Goal: Task Accomplishment & Management: Manage account settings

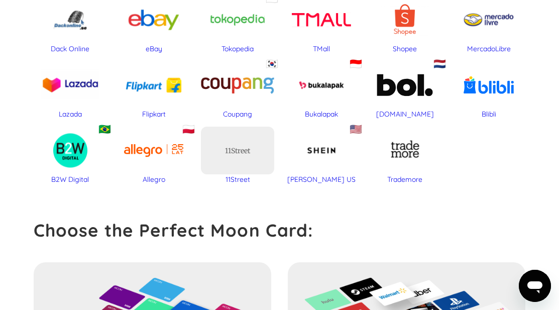
scroll to position [552, 0]
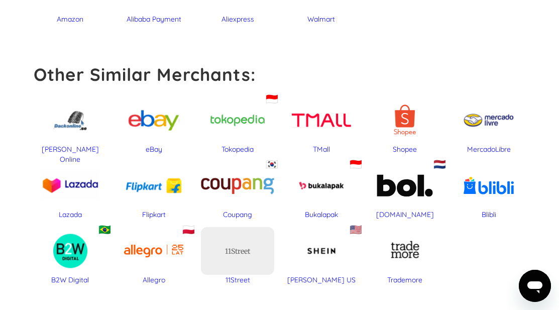
click div "MercadoLibre"
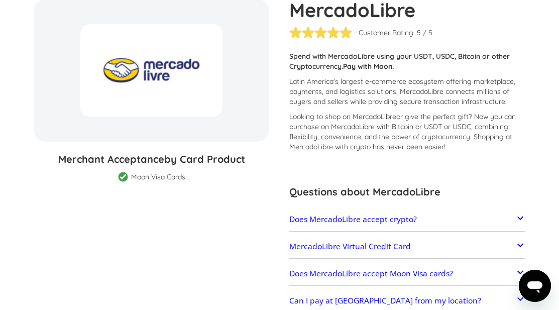
scroll to position [151, 0]
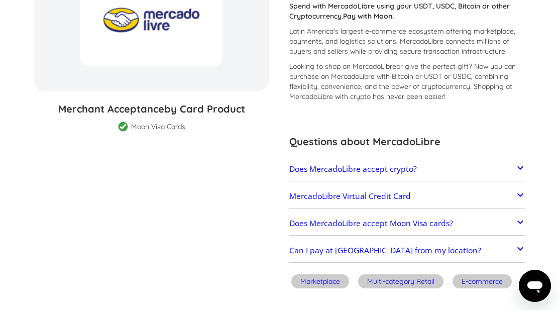
click at [331, 166] on h2 "Does MercadoLibre accept crypto?" at bounding box center [352, 169] width 127 height 10
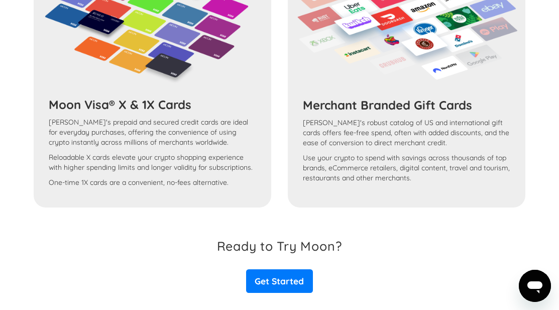
scroll to position [987, 0]
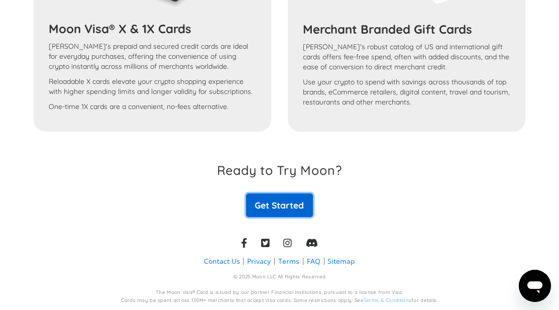
click at [291, 198] on link "Get Started" at bounding box center [279, 205] width 67 height 24
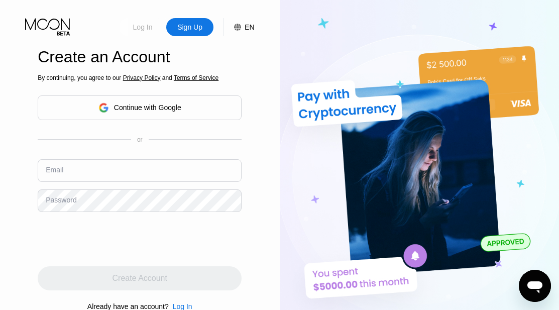
click at [151, 35] on div "Log In" at bounding box center [142, 27] width 47 height 18
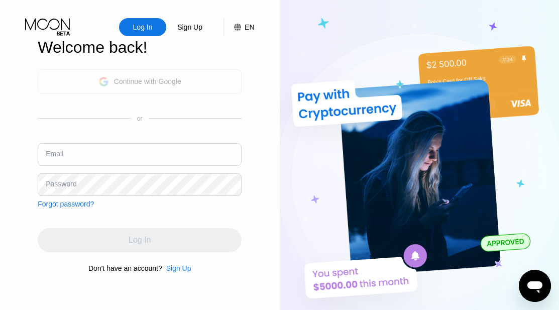
click at [152, 86] on div "Continue with Google" at bounding box center [139, 82] width 83 height 16
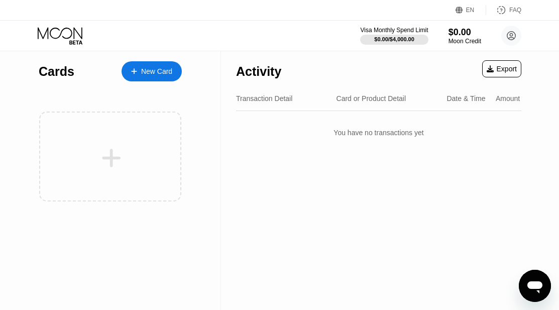
click at [159, 75] on div "New Card" at bounding box center [156, 71] width 31 height 9
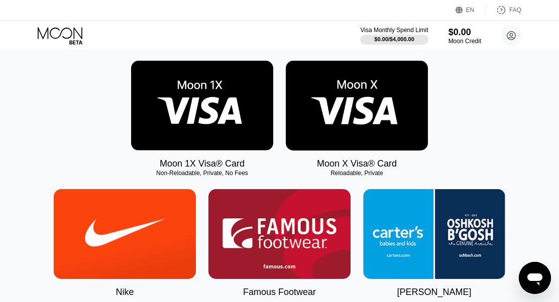
scroll to position [50, 0]
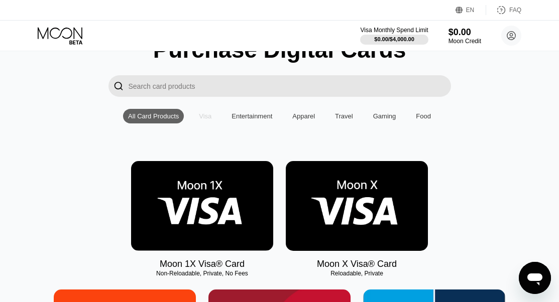
click at [201, 119] on div "Visa" at bounding box center [205, 116] width 13 height 8
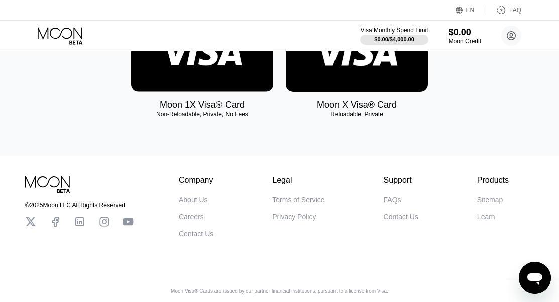
scroll to position [71, 0]
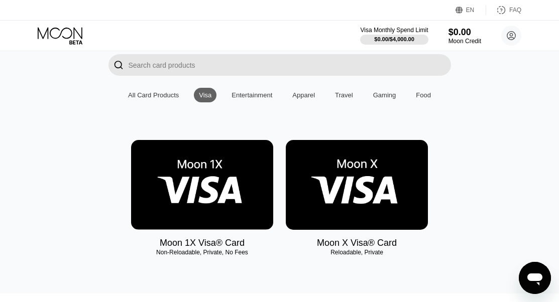
click at [224, 154] on img at bounding box center [202, 185] width 142 height 90
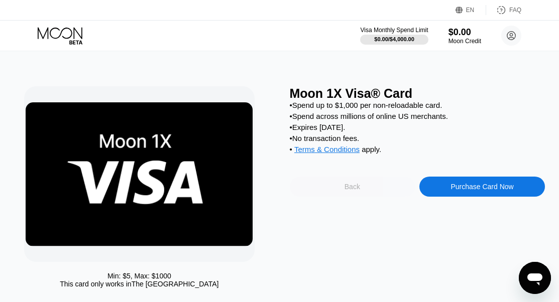
click at [332, 195] on div "Back" at bounding box center [352, 187] width 125 height 20
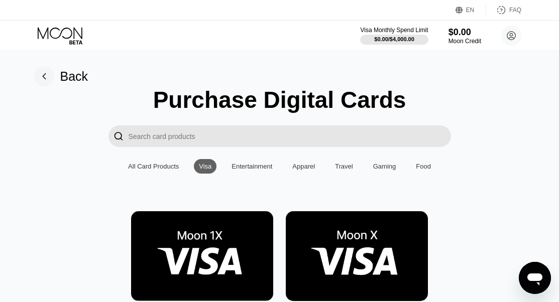
click at [348, 240] on img at bounding box center [357, 256] width 142 height 90
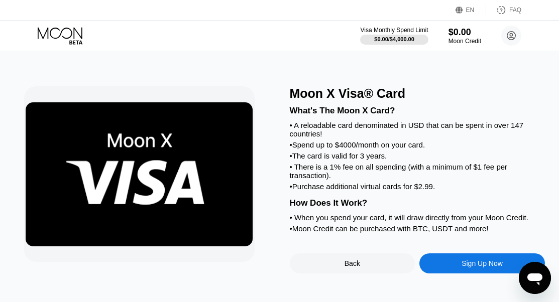
scroll to position [50, 0]
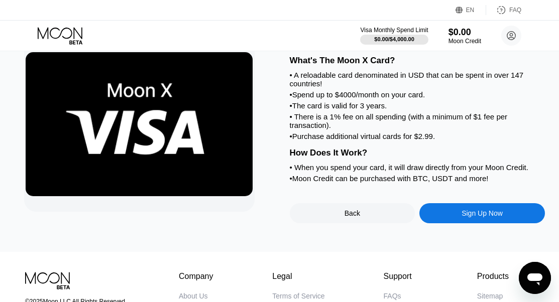
click at [347, 217] on div "Back" at bounding box center [352, 213] width 16 height 8
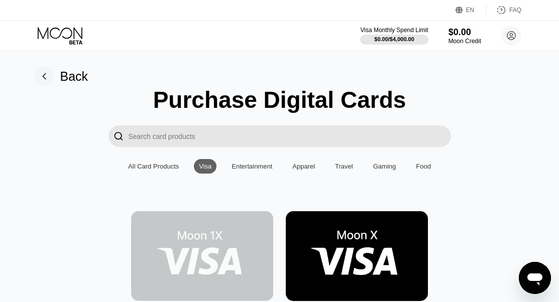
click at [214, 244] on img at bounding box center [202, 256] width 142 height 90
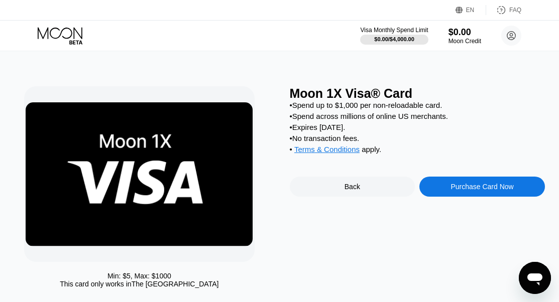
click at [332, 207] on div "Moon 1X Visa® Card • Spend up to $1,000 per non-reloadable card. • Spend across…" at bounding box center [417, 189] width 255 height 207
click at [347, 191] on div "Back" at bounding box center [352, 187] width 16 height 8
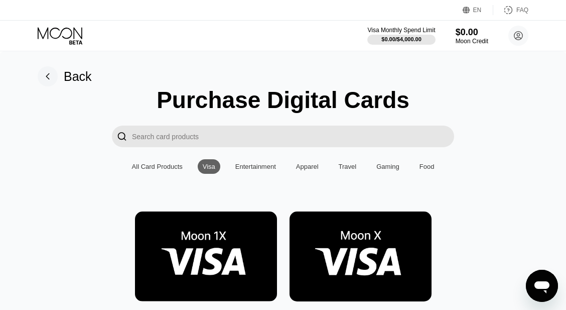
click at [343, 234] on img at bounding box center [361, 256] width 142 height 90
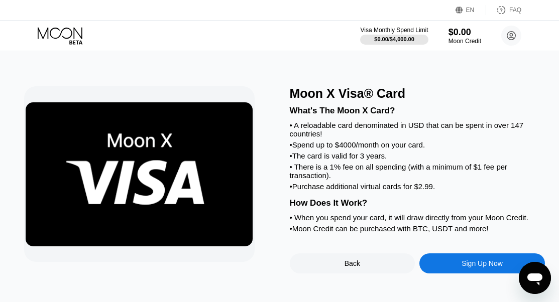
scroll to position [100, 0]
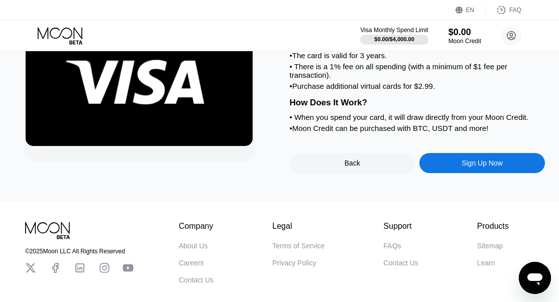
click at [471, 167] on div "Sign Up Now" at bounding box center [481, 163] width 41 height 8
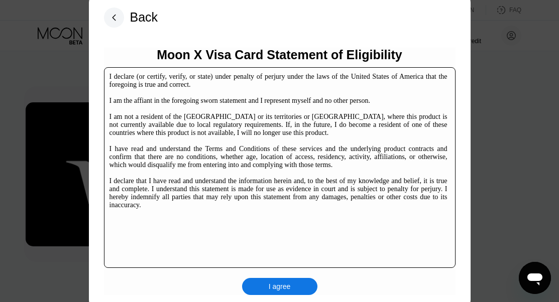
click at [324, 176] on div "I declare (or certify, verify, or state) under penalty of perjury under the law…" at bounding box center [278, 141] width 338 height 136
click at [294, 285] on div "I agree" at bounding box center [279, 286] width 75 height 17
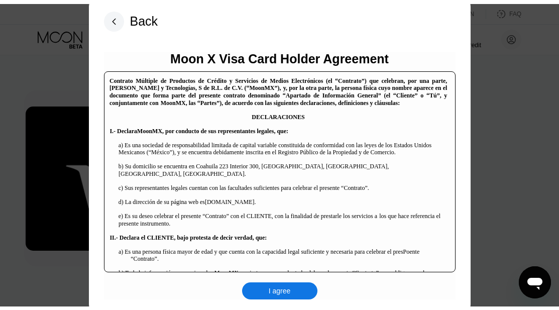
scroll to position [50, 0]
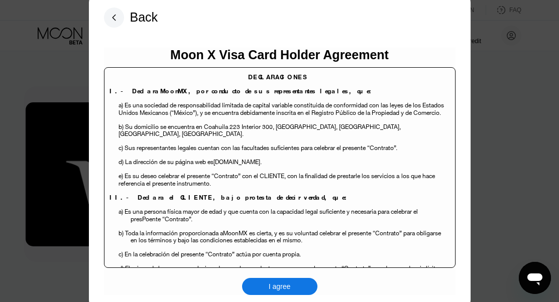
click at [301, 291] on div "I agree" at bounding box center [279, 286] width 75 height 17
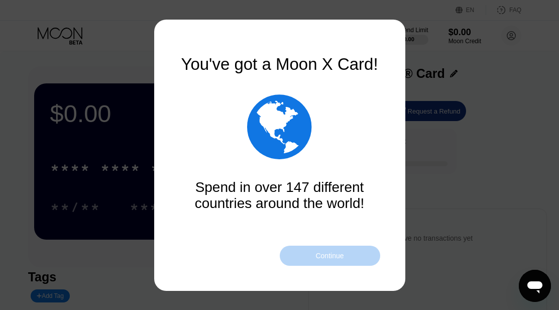
click at [335, 258] on div "Continue" at bounding box center [329, 255] width 28 height 8
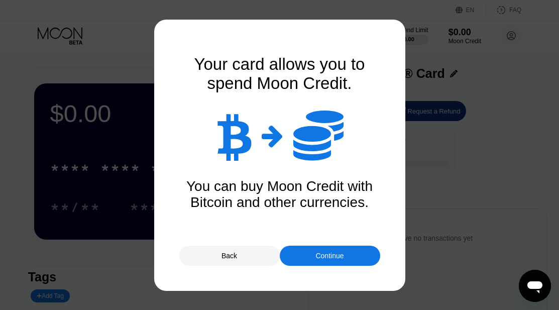
click at [299, 256] on div "Continue" at bounding box center [330, 255] width 100 height 20
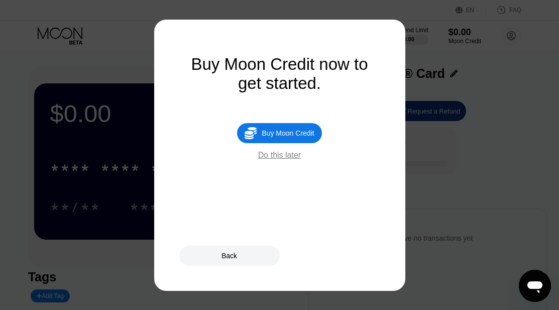
click at [289, 135] on div "Buy Moon Credit" at bounding box center [287, 133] width 52 height 8
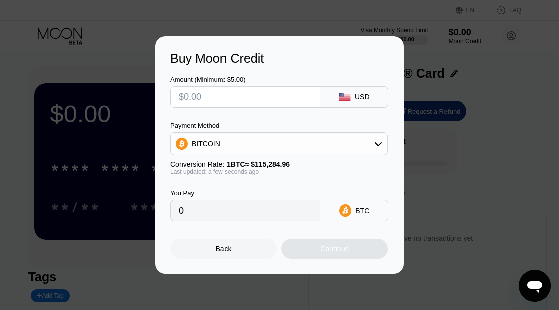
click at [306, 137] on div "BITCOIN" at bounding box center [279, 143] width 216 height 20
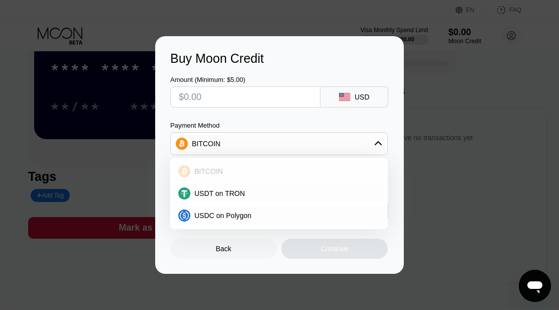
scroll to position [151, 0]
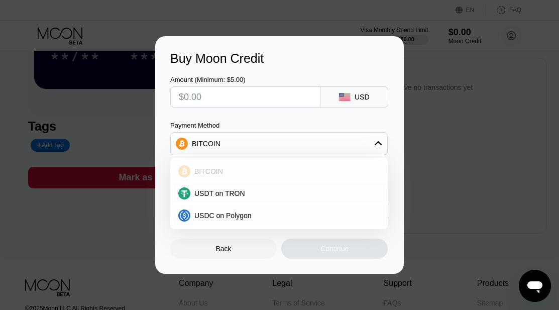
click at [303, 177] on div "BITCOIN" at bounding box center [278, 171] width 211 height 20
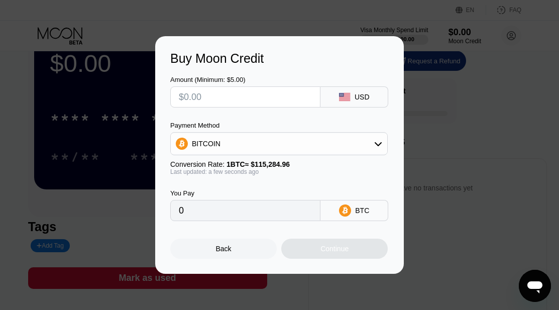
scroll to position [0, 0]
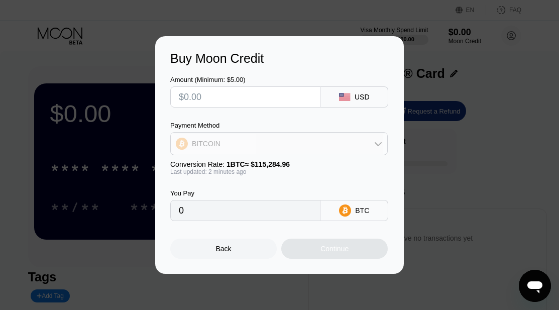
click at [361, 153] on div "BITCOIN" at bounding box center [279, 143] width 216 height 20
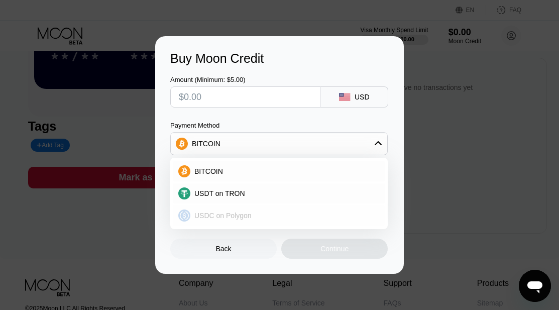
scroll to position [201, 0]
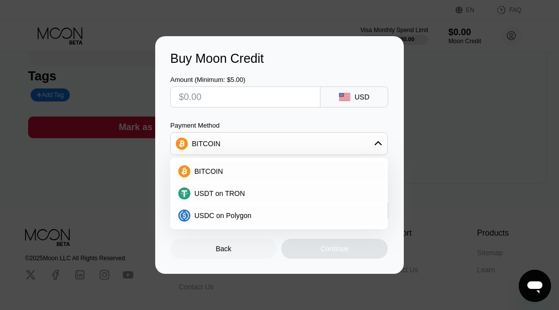
click at [268, 93] on input "text" at bounding box center [245, 97] width 133 height 20
type input "$9"
type input "0.00007834"
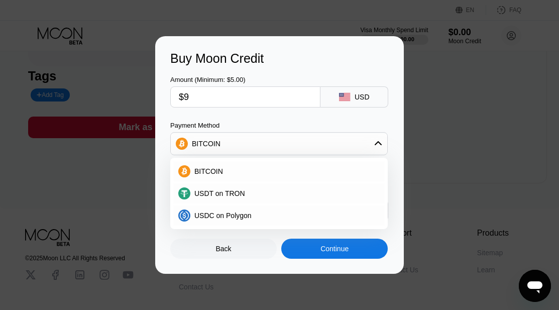
type input "$9"
click at [283, 132] on div "Payment Method BITCOIN BITCOIN USDT on TRON USDC on Polygon" at bounding box center [278, 138] width 217 height 34
type input "0.00007839"
click at [311, 103] on input "$9" at bounding box center [245, 97] width 133 height 20
click at [317, 123] on div "Payment Method" at bounding box center [278, 125] width 217 height 8
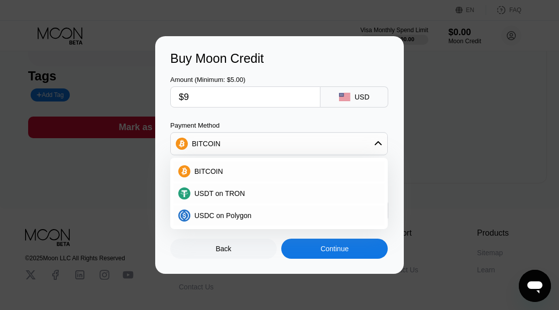
click at [343, 151] on div "BITCOIN" at bounding box center [279, 143] width 216 height 20
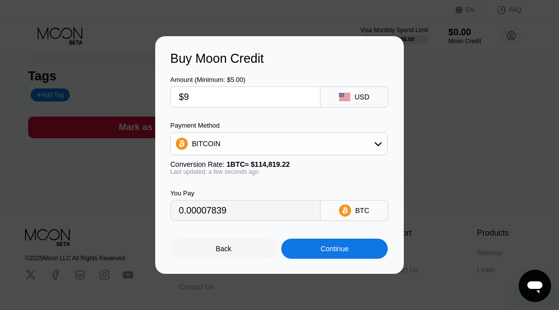
click at [344, 252] on div "Continue" at bounding box center [334, 248] width 28 height 8
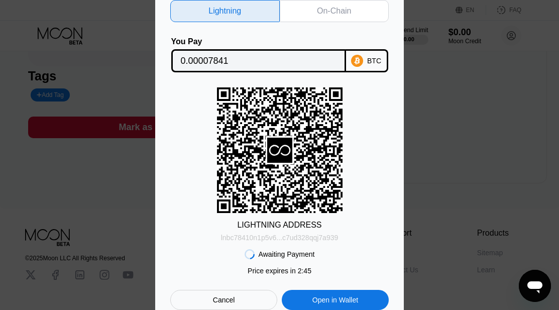
click at [302, 236] on div "lnbc78410n1p5v6...c7ud328qqj7a939" at bounding box center [279, 237] width 117 height 8
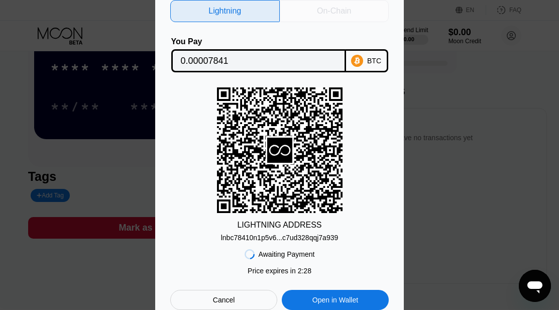
click at [358, 12] on div "On-Chain" at bounding box center [334, 11] width 109 height 22
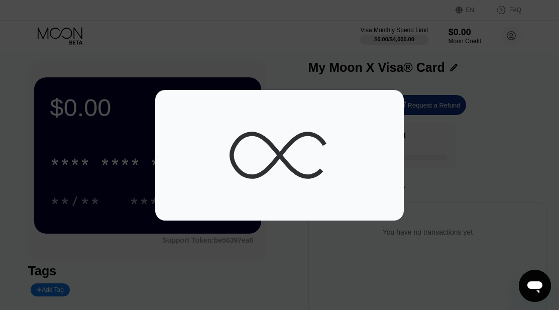
scroll to position [0, 0]
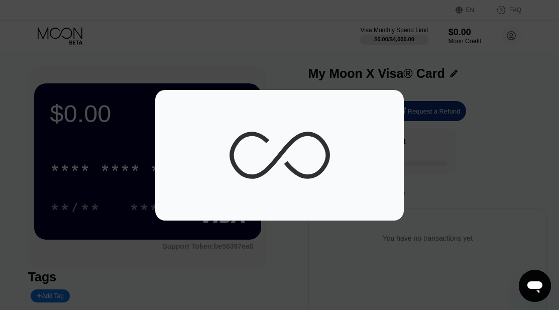
click at [376, 57] on div at bounding box center [283, 155] width 566 height 310
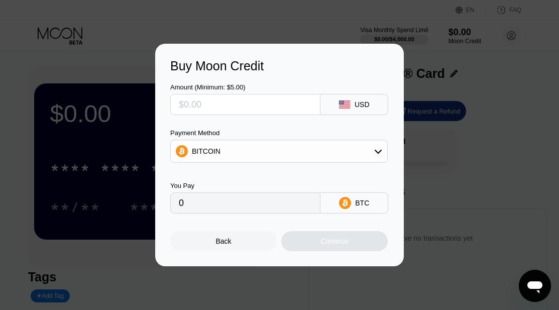
click at [309, 104] on input "text" at bounding box center [245, 104] width 133 height 20
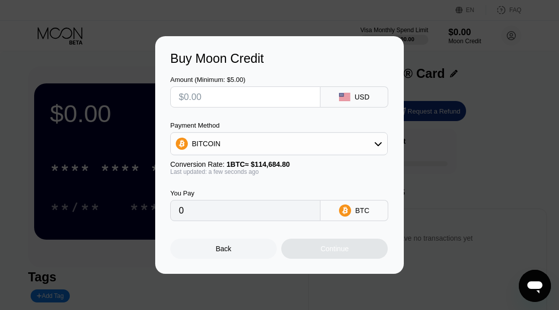
type input "$9"
type input "0.00007848"
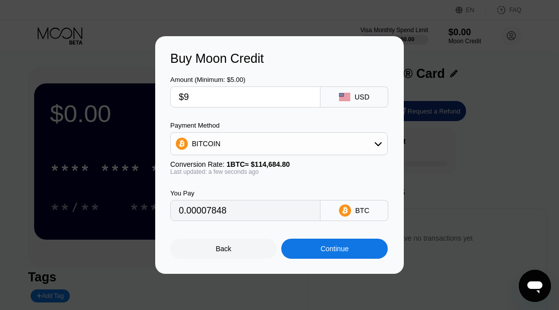
type input "$9"
click at [337, 114] on div "Amount (Minimum: $5.00) $9 USD Payment Method BITCOIN Conversion Rate: 1 BTC ≈ …" at bounding box center [279, 143] width 218 height 155
click at [333, 252] on div "Continue" at bounding box center [334, 248] width 28 height 8
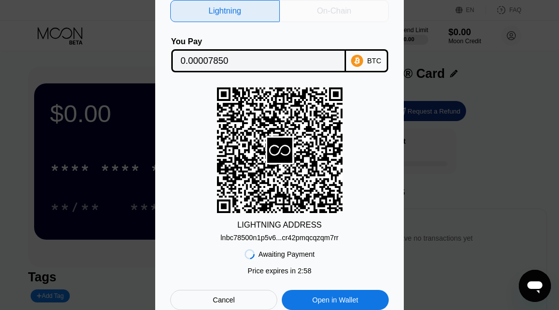
click at [356, 6] on div "On-Chain" at bounding box center [334, 11] width 109 height 22
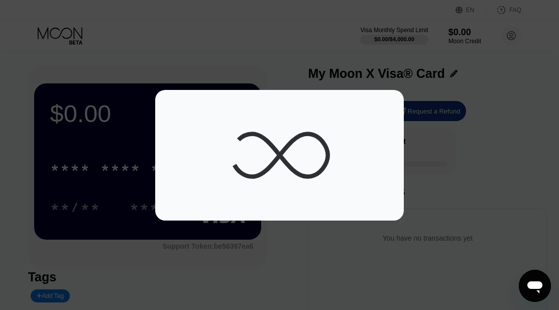
drag, startPoint x: 337, startPoint y: 165, endPoint x: 292, endPoint y: 164, distance: 45.2
click at [292, 164] on icon at bounding box center [279, 155] width 100 height 100
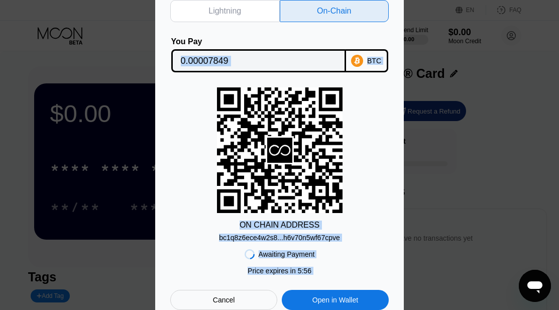
click at [389, 130] on div "Lightning On-Chain You Pay 0.00007849 BTC ON CHAIN ADDRESS bc1q8z6ece4w2s8...h6…" at bounding box center [279, 155] width 248 height 340
click at [368, 130] on div "ON CHAIN ADDRESS bc1q8z6ece4w2s8...h6v70n5wf67cpve" at bounding box center [279, 164] width 218 height 154
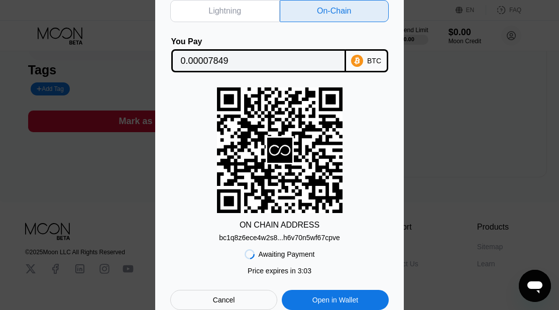
scroll to position [257, 0]
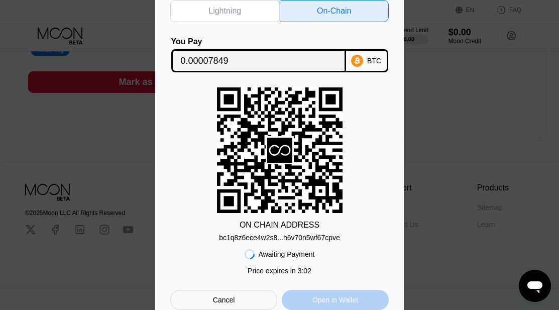
click at [317, 303] on div "Open in Wallet" at bounding box center [335, 299] width 46 height 9
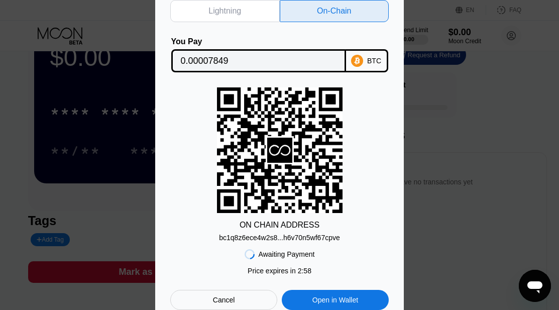
scroll to position [0, 0]
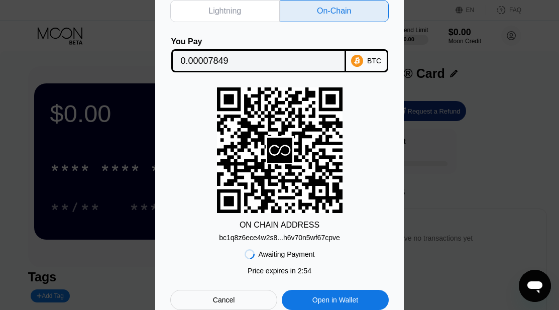
drag, startPoint x: 289, startPoint y: 132, endPoint x: 246, endPoint y: 159, distance: 50.7
click at [246, 159] on icon at bounding box center [279, 150] width 125 height 122
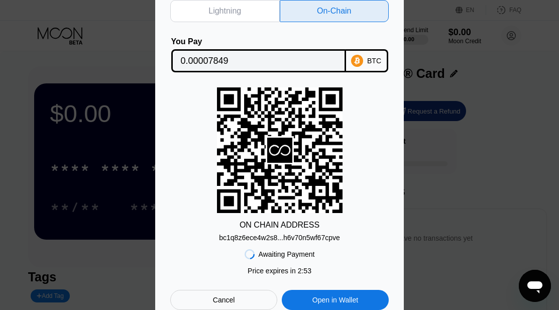
click at [269, 175] on icon at bounding box center [279, 150] width 125 height 122
click at [315, 247] on div "Awaiting Payment Price expires in 2 : 16 Price expires in 2 : 51 Cancel Open in…" at bounding box center [279, 275] width 218 height 68
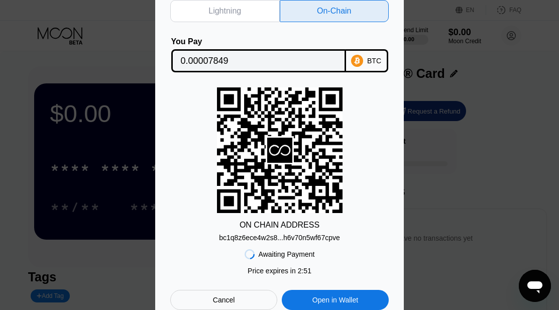
click at [305, 258] on div "Awaiting Payment" at bounding box center [286, 254] width 56 height 8
click at [316, 238] on div "bc1q8z6ece4w2s8...h6v70n5wf67cpve" at bounding box center [279, 237] width 121 height 8
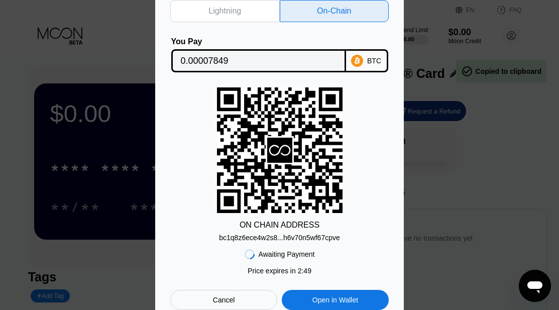
click at [358, 203] on div "ON CHAIN ADDRESS bc1q8z6ece4w2s8...h6v70n5wf67cpve" at bounding box center [279, 164] width 218 height 154
click at [290, 114] on icon at bounding box center [279, 150] width 125 height 122
click at [286, 113] on rect at bounding box center [279, 149] width 125 height 125
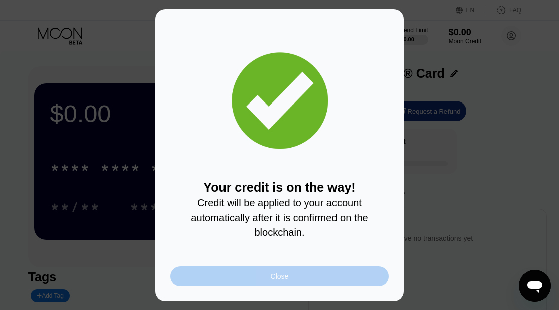
click at [268, 274] on div "Close" at bounding box center [279, 276] width 218 height 20
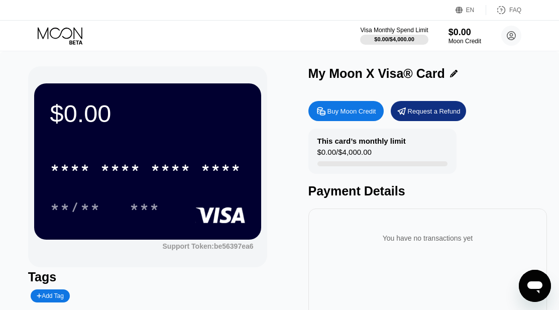
drag, startPoint x: 365, startPoint y: 169, endPoint x: 378, endPoint y: 168, distance: 13.1
click at [375, 166] on div at bounding box center [382, 163] width 130 height 5
click at [378, 166] on div at bounding box center [382, 163] width 130 height 5
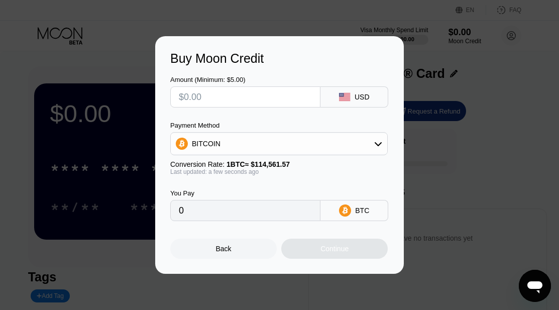
click at [430, 174] on div "Buy Moon Credit Amount (Minimum: $5.00) USD Payment Method BITCOIN Conversion R…" at bounding box center [279, 154] width 559 height 237
click at [252, 258] on div "Back" at bounding box center [223, 248] width 106 height 20
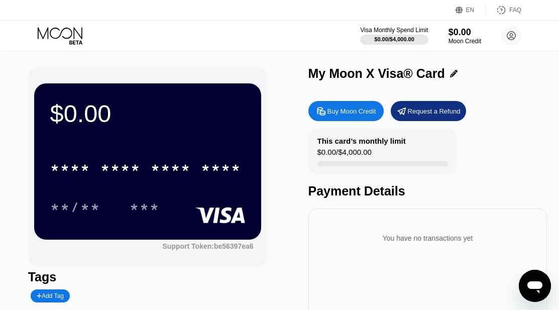
click at [422, 121] on div "Request a Refund" at bounding box center [427, 111] width 75 height 20
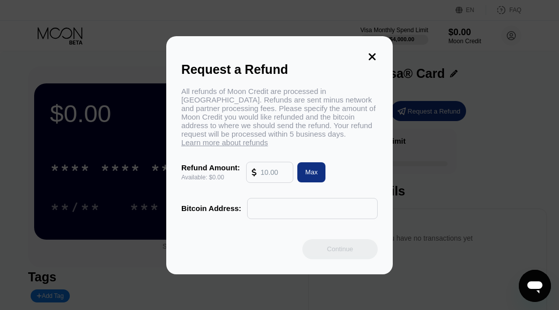
scroll to position [100, 0]
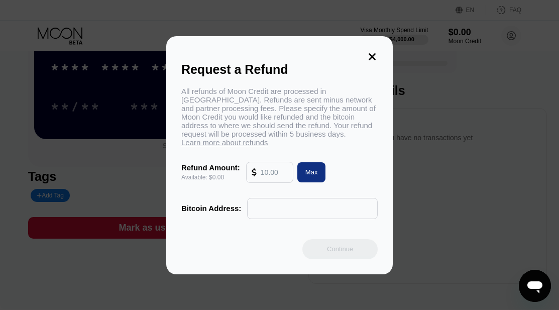
click at [375, 59] on icon at bounding box center [371, 56] width 11 height 11
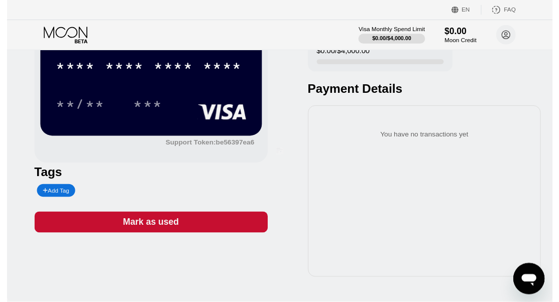
scroll to position [0, 0]
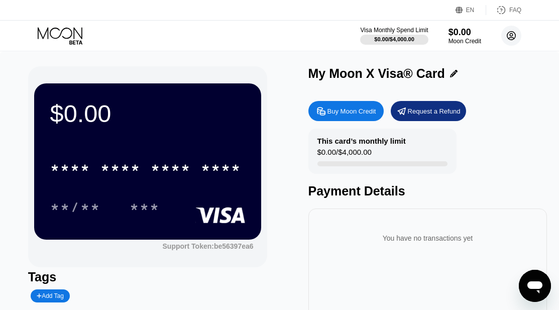
click at [513, 33] on circle at bounding box center [511, 36] width 20 height 20
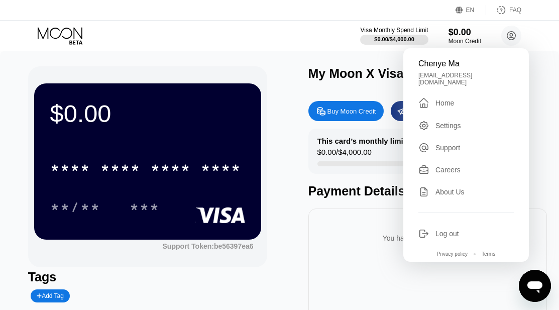
click at [473, 121] on div "Settings" at bounding box center [465, 125] width 95 height 11
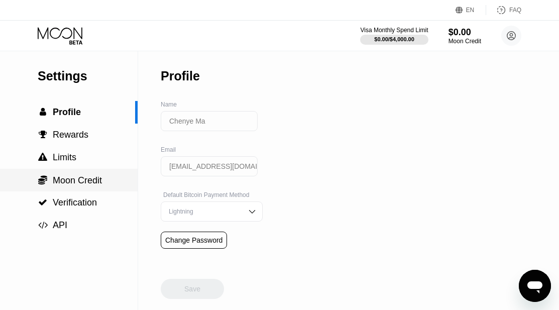
click at [70, 176] on span "Moon Credit" at bounding box center [77, 180] width 49 height 10
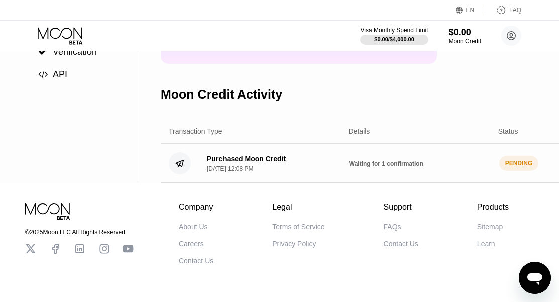
scroll to position [151, 126]
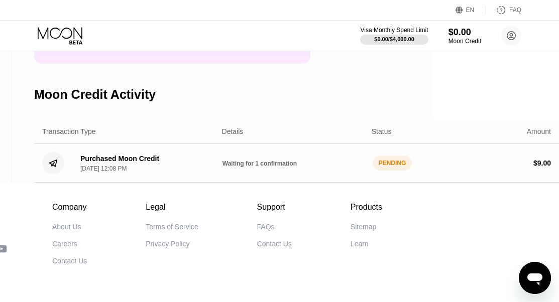
click at [397, 171] on div "PENDING" at bounding box center [392, 163] width 40 height 15
click at [401, 170] on div "PENDING" at bounding box center [392, 163] width 40 height 15
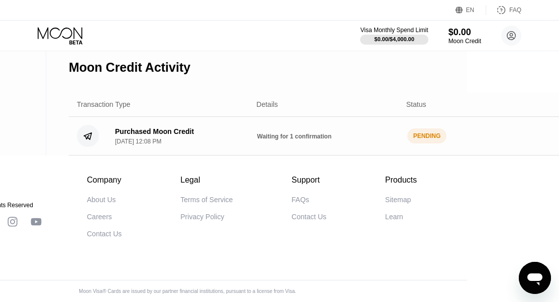
scroll to position [196, 93]
click at [303, 135] on div "Purchased Moon Credit [DATE] 12:08 PM Waiting for 1 confirmation PENDING $ 9.00" at bounding box center [330, 136] width 524 height 39
click at [304, 133] on span "Waiting for 1 confirmation" at bounding box center [293, 136] width 74 height 7
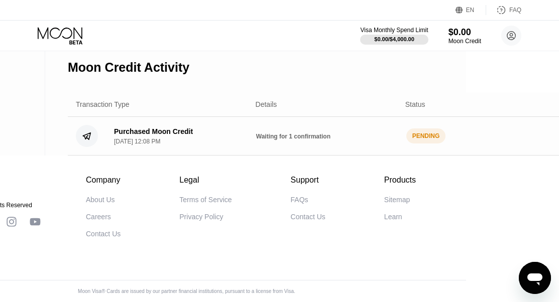
click at [425, 129] on div "PENDING" at bounding box center [426, 135] width 40 height 15
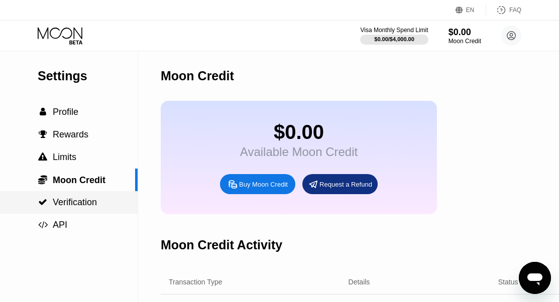
click at [88, 207] on span "Verification" at bounding box center [75, 202] width 44 height 10
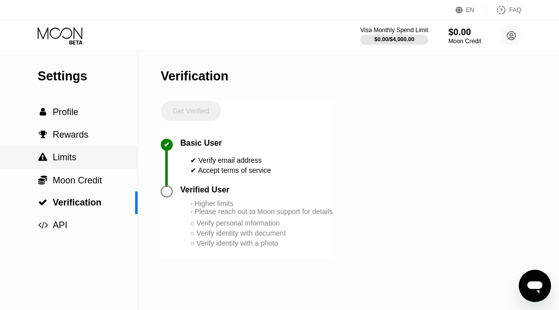
scroll to position [50, 0]
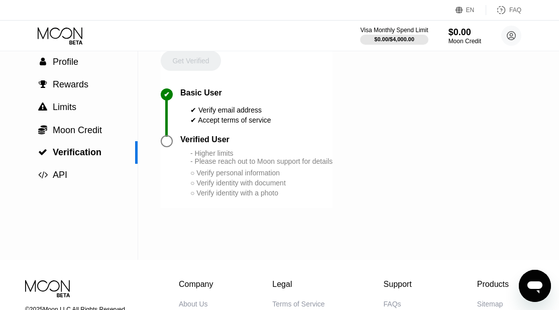
click at [170, 147] on div at bounding box center [167, 141] width 12 height 12
click at [514, 34] on circle at bounding box center [511, 36] width 20 height 20
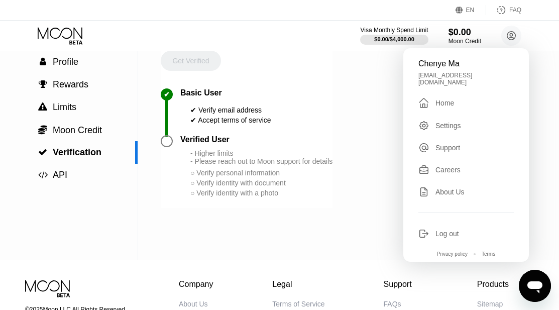
click at [456, 121] on div "Settings" at bounding box center [448, 125] width 26 height 8
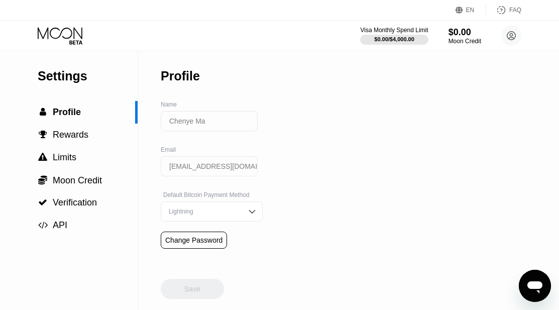
scroll to position [100, 0]
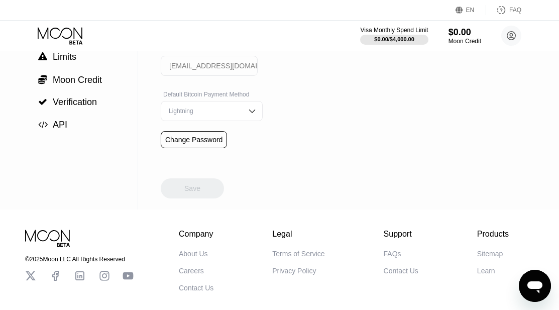
click at [233, 110] on div "Lightning" at bounding box center [212, 111] width 102 height 20
click at [231, 155] on div "On-Chain" at bounding box center [211, 151] width 91 height 7
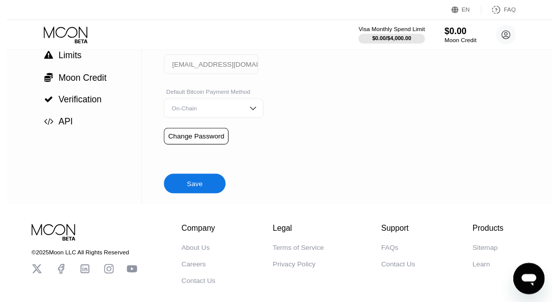
scroll to position [0, 0]
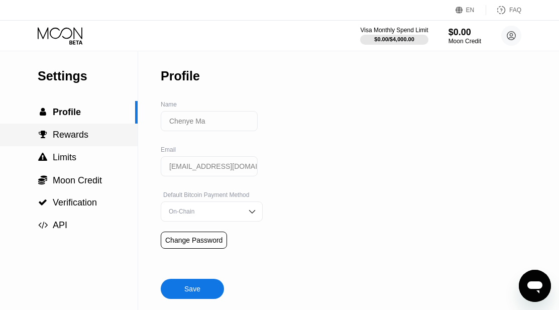
click at [96, 135] on div " Rewards" at bounding box center [68, 134] width 137 height 11
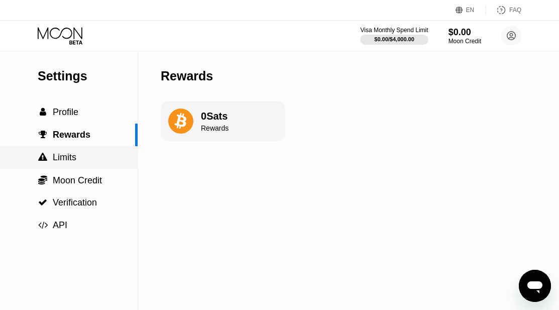
click at [111, 160] on div " Limits" at bounding box center [68, 157] width 137 height 11
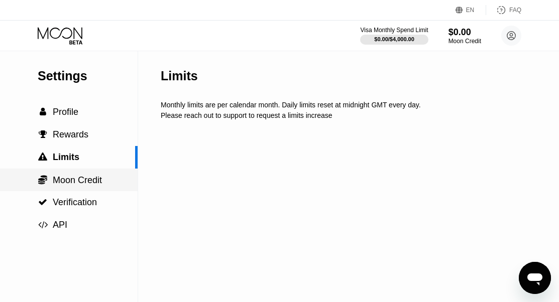
click at [107, 182] on div " Moon Credit" at bounding box center [68, 180] width 137 height 11
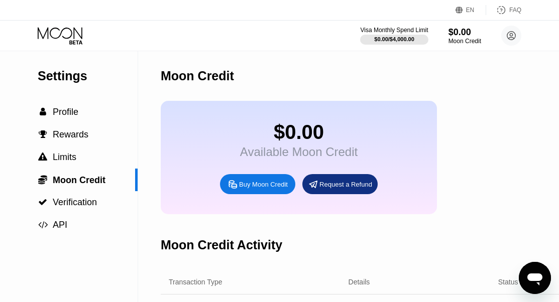
scroll to position [196, 0]
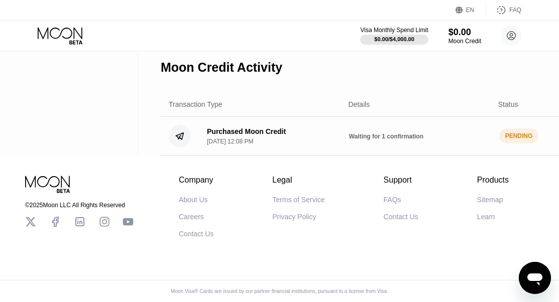
drag, startPoint x: 447, startPoint y: 125, endPoint x: 484, endPoint y: 124, distance: 37.7
click at [447, 132] on div "Waiting for 1 confirmation" at bounding box center [420, 136] width 142 height 8
click at [509, 128] on div "PENDING" at bounding box center [519, 135] width 40 height 15
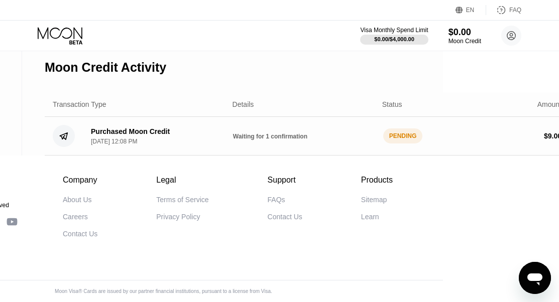
scroll to position [196, 126]
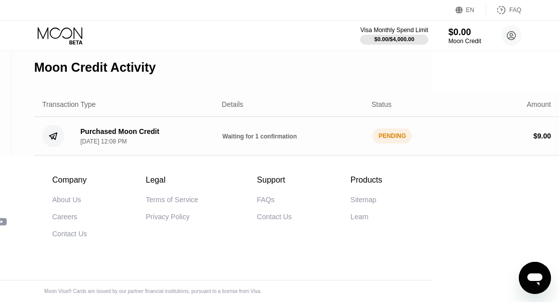
drag, startPoint x: 535, startPoint y: 114, endPoint x: 515, endPoint y: 116, distance: 20.2
click at [534, 117] on div "Purchased Moon Credit [DATE] 12:08 PM Waiting for 1 confirmation PENDING $ 9.00" at bounding box center [296, 136] width 524 height 39
click at [383, 129] on div "PENDING" at bounding box center [392, 135] width 40 height 15
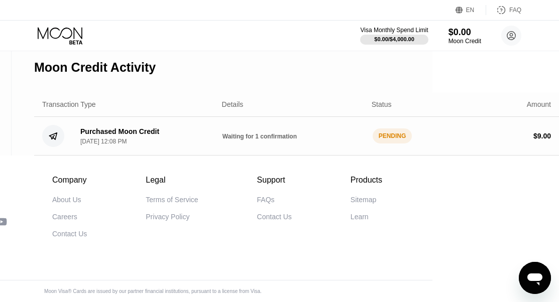
click at [383, 129] on div "PENDING" at bounding box center [392, 135] width 40 height 15
click at [274, 133] on span "Waiting for 1 confirmation" at bounding box center [259, 136] width 74 height 7
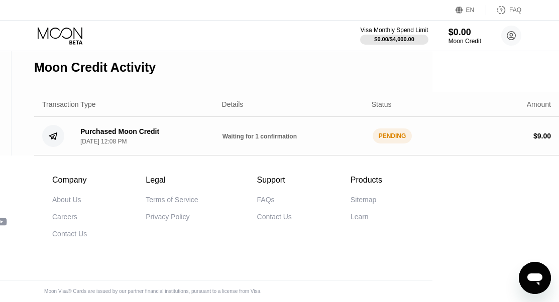
drag, startPoint x: 77, startPoint y: 139, endPoint x: 143, endPoint y: 128, distance: 66.1
click at [143, 128] on div "Purchased Moon Credit Sep 19, 2025, 12:08 PM" at bounding box center [115, 136] width 87 height 18
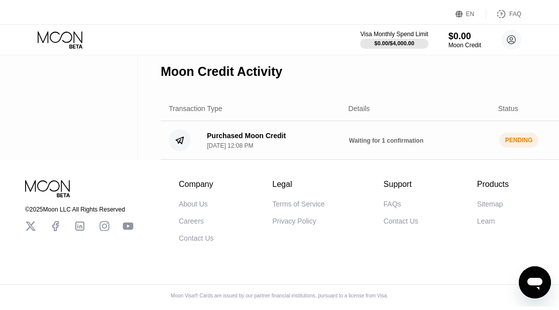
scroll to position [0, 0]
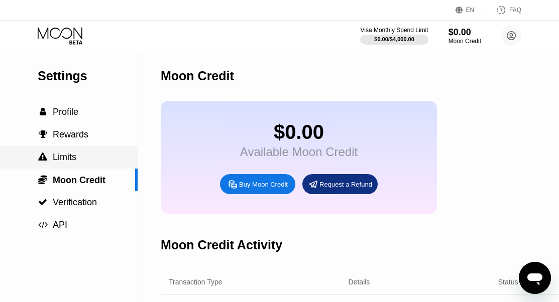
click at [92, 159] on div " Limits" at bounding box center [68, 157] width 137 height 11
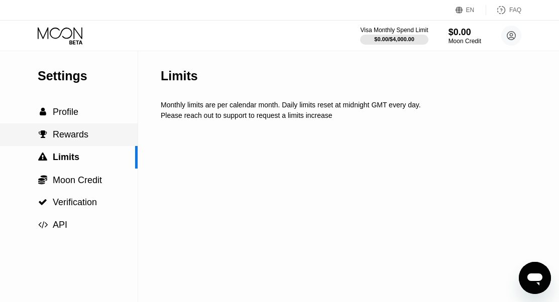
click at [98, 138] on div " Rewards" at bounding box center [68, 134] width 137 height 11
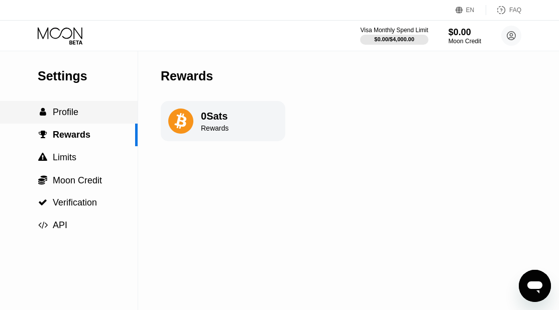
click at [101, 115] on div " Profile" at bounding box center [68, 112] width 137 height 11
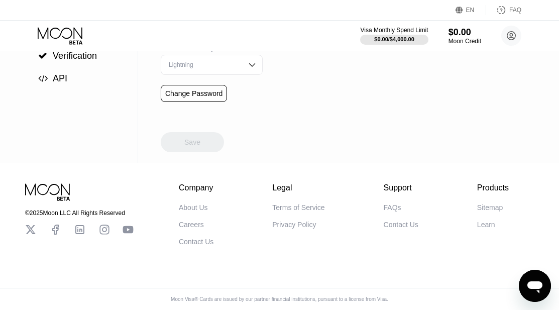
scroll to position [153, 0]
click at [99, 75] on div " API" at bounding box center [68, 78] width 137 height 11
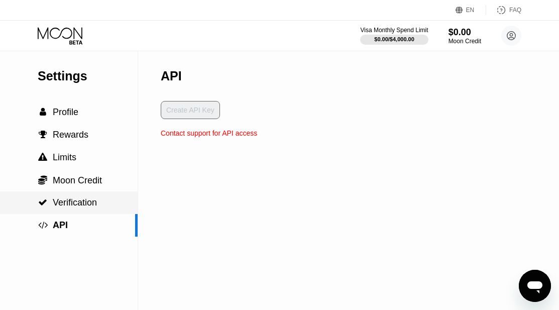
click at [89, 201] on span "Verification" at bounding box center [75, 202] width 44 height 10
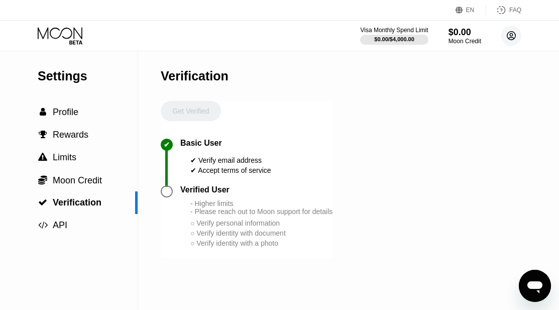
click at [511, 31] on circle at bounding box center [511, 36] width 20 height 20
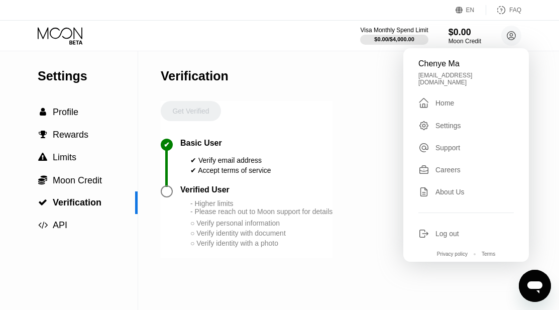
click at [469, 99] on div " Home" at bounding box center [465, 103] width 95 height 12
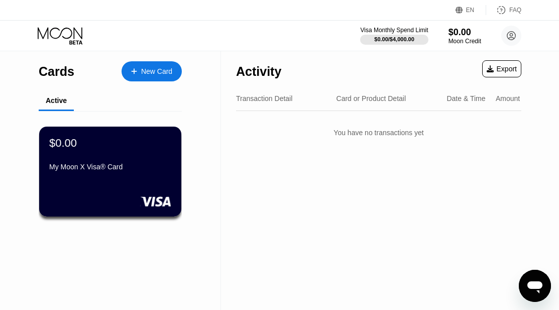
click at [150, 175] on div "My Moon X Visa® Card" at bounding box center [110, 169] width 122 height 12
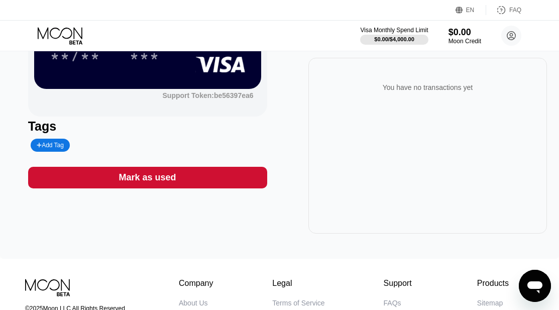
scroll to position [50, 0]
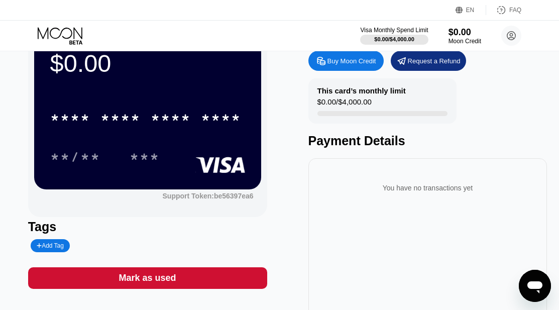
click at [346, 61] on div "Buy Moon Credit" at bounding box center [351, 61] width 49 height 9
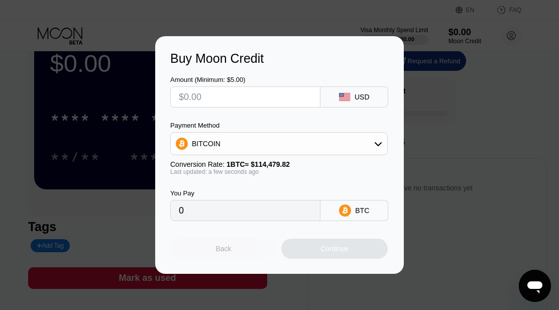
click at [239, 248] on div "Back" at bounding box center [223, 248] width 106 height 20
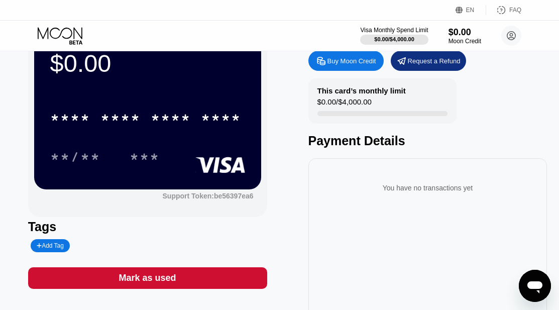
click at [287, 307] on div at bounding box center [283, 155] width 566 height 310
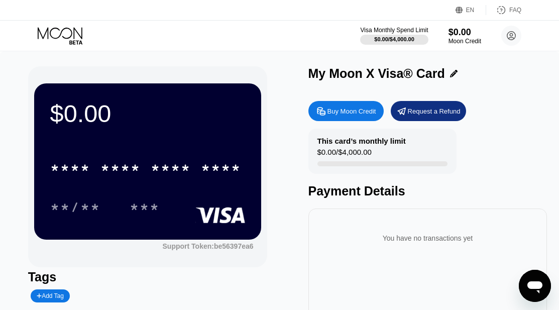
click at [481, 38] on div "Visa Monthly Spend Limit $0.00 / $4,000.00 $0.00 Moon Credit Chenye Ma [EMAIL_A…" at bounding box center [440, 36] width 161 height 20
click at [514, 35] on circle at bounding box center [511, 36] width 20 height 20
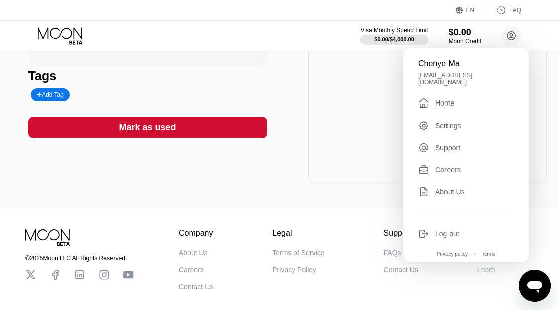
click at [319, 160] on div "You have no transactions yet" at bounding box center [427, 96] width 239 height 176
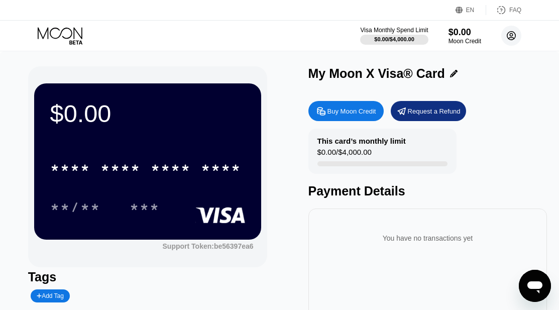
click at [513, 27] on circle at bounding box center [511, 36] width 20 height 20
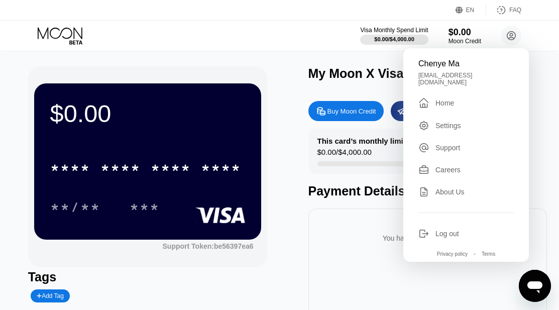
click at [441, 123] on div "Settings" at bounding box center [448, 125] width 26 height 8
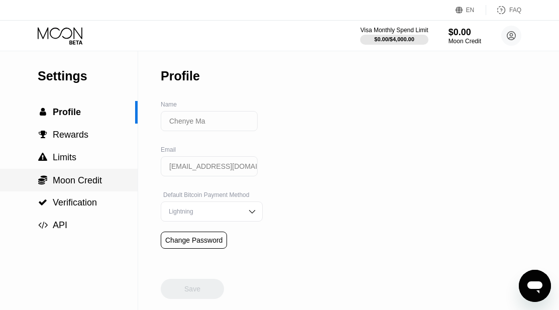
click at [84, 191] on div " Moon Credit" at bounding box center [68, 180] width 137 height 23
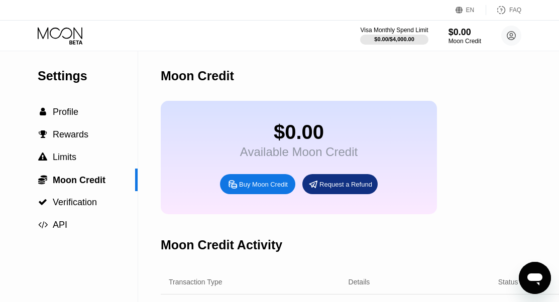
scroll to position [196, 0]
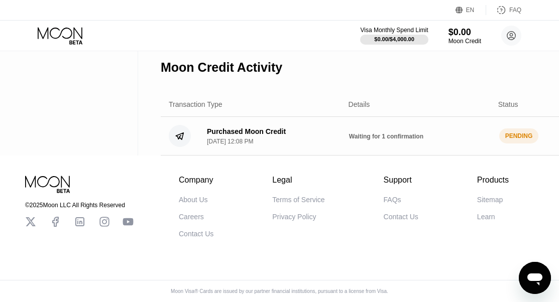
drag, startPoint x: 304, startPoint y: 124, endPoint x: 545, endPoint y: 126, distance: 241.4
click at [545, 126] on div "Purchased Moon Credit Sep 19, 2025, 12:08 PM Waiting for 1 confirmation PENDING…" at bounding box center [423, 136] width 524 height 39
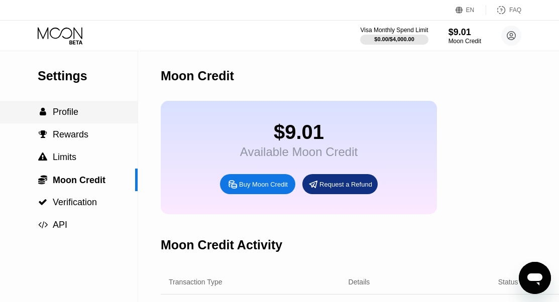
click at [107, 122] on div " Profile" at bounding box center [68, 112] width 137 height 23
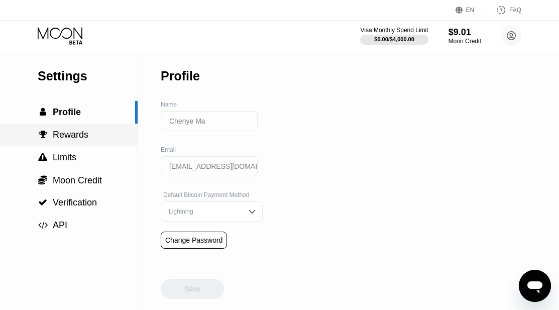
click at [109, 140] on div " Rewards" at bounding box center [68, 134] width 137 height 11
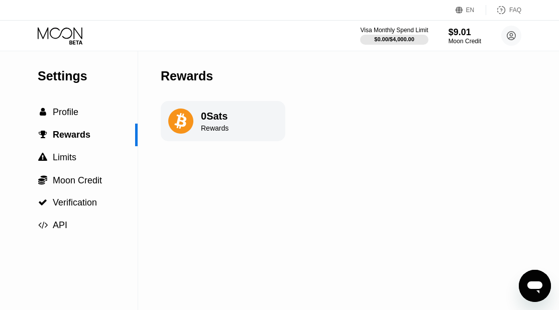
click at [496, 38] on div "Visa Monthly Spend Limit $0.00 / $4,000.00 $9.01 Moon Credit Chenye Ma [EMAIL_A…" at bounding box center [440, 36] width 161 height 20
click at [504, 38] on circle at bounding box center [511, 36] width 20 height 20
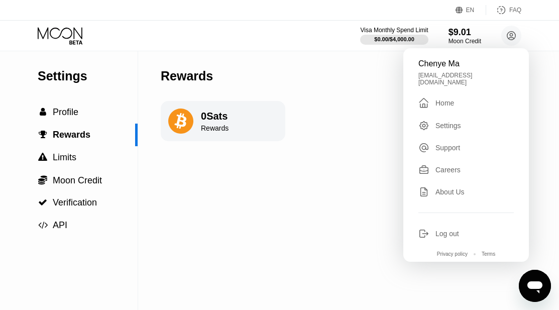
click at [478, 99] on div " Home" at bounding box center [465, 103] width 95 height 12
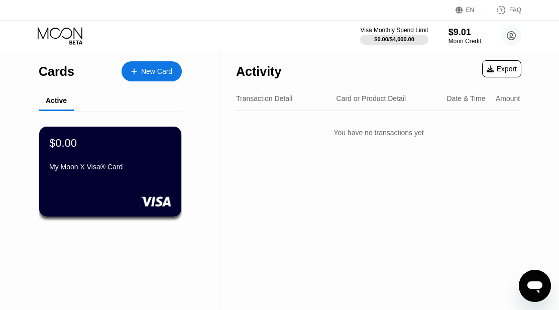
click at [156, 170] on div "My Moon X Visa® Card" at bounding box center [110, 167] width 122 height 8
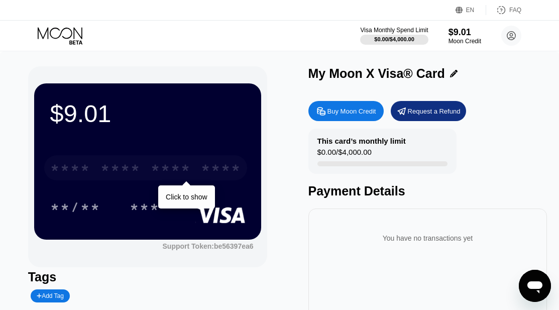
click at [214, 171] on div "****" at bounding box center [221, 169] width 40 height 16
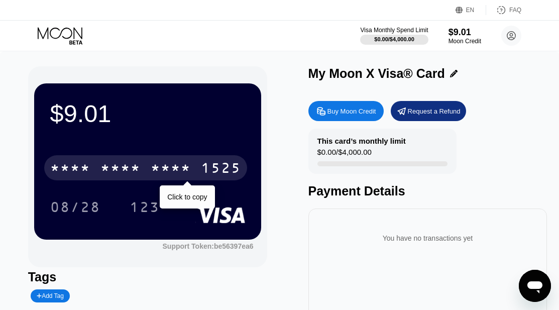
click at [194, 202] on div "08/28 123" at bounding box center [147, 206] width 195 height 25
click at [180, 163] on div "* * * *" at bounding box center [171, 169] width 40 height 16
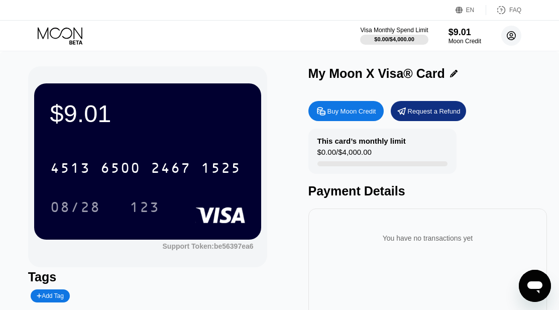
click at [507, 39] on circle at bounding box center [511, 36] width 20 height 20
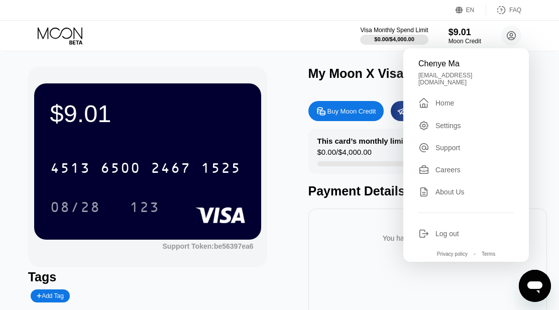
click at [368, 78] on div "My Moon X Visa® Card" at bounding box center [376, 73] width 136 height 15
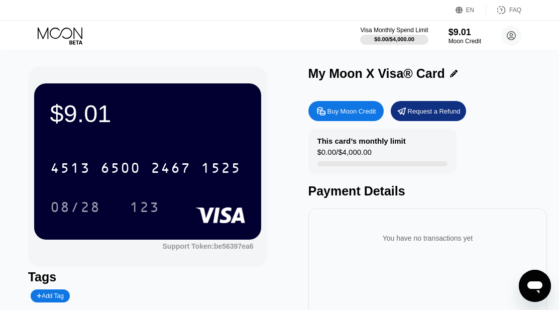
scroll to position [50, 0]
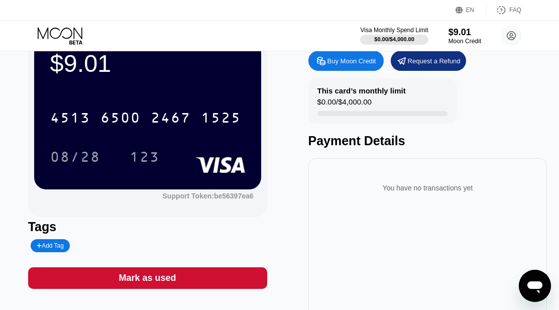
drag, startPoint x: 335, startPoint y: 116, endPoint x: 358, endPoint y: 116, distance: 23.1
click at [358, 116] on div at bounding box center [382, 113] width 130 height 5
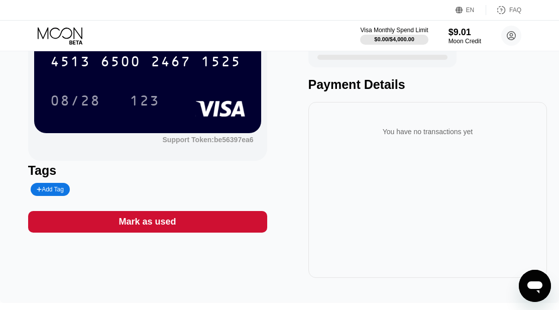
scroll to position [6, 0]
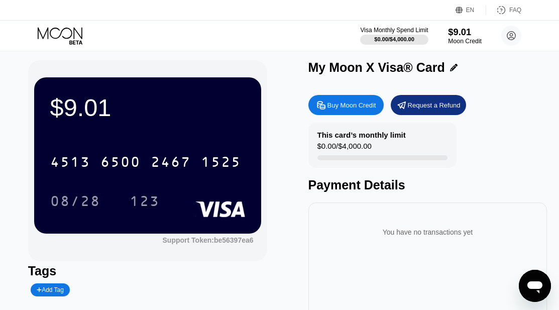
click at [450, 42] on div "Moon Credit" at bounding box center [465, 41] width 34 height 7
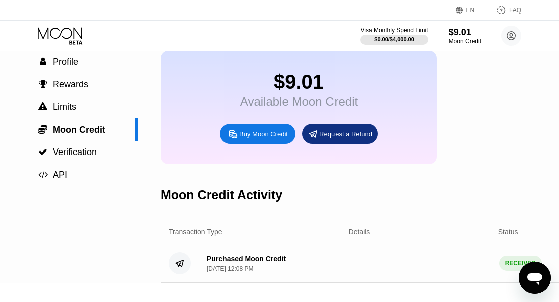
scroll to position [151, 0]
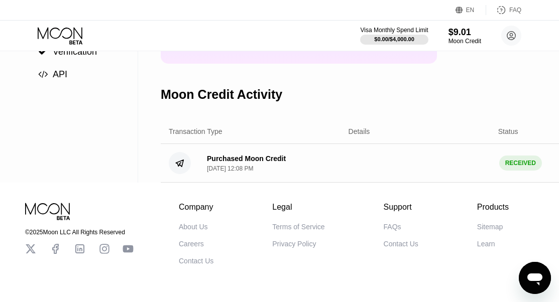
click at [266, 163] on div "Purchased Moon Credit" at bounding box center [246, 159] width 79 height 8
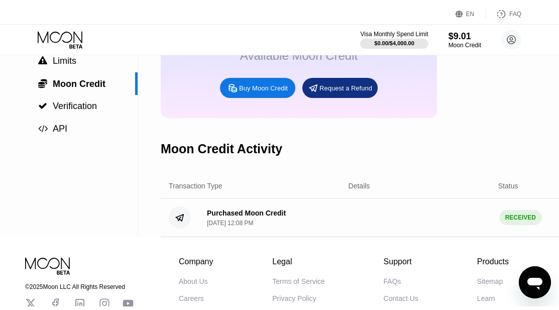
scroll to position [0, 0]
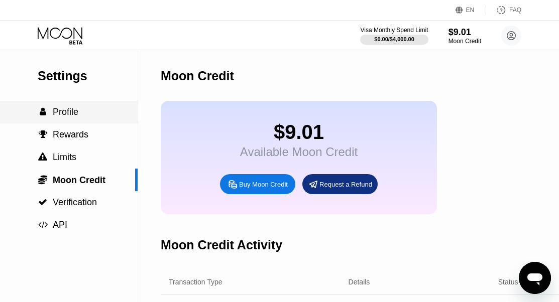
click at [109, 121] on div " Profile" at bounding box center [68, 112] width 137 height 23
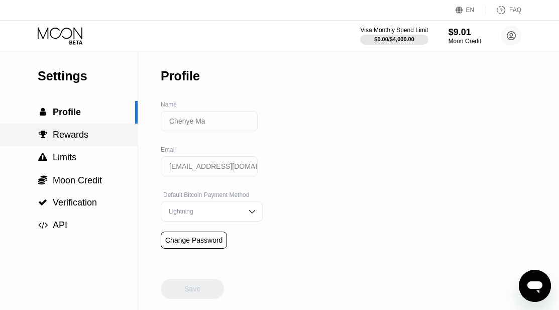
click at [105, 137] on div " Rewards" at bounding box center [68, 134] width 137 height 11
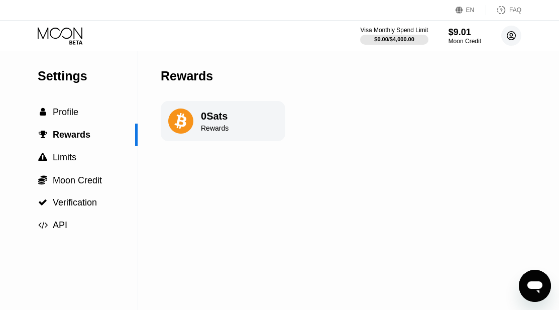
click at [506, 35] on circle at bounding box center [511, 36] width 20 height 20
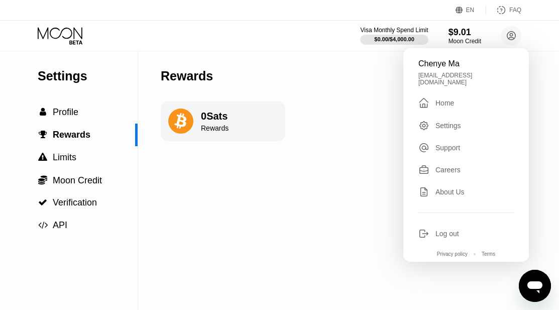
click at [448, 107] on div "Chenye Ma chenyema248@gmail.com  Home Settings Support Careers About Us Log ou…" at bounding box center [465, 154] width 125 height 213
click at [448, 100] on div "Home" at bounding box center [444, 103] width 19 height 8
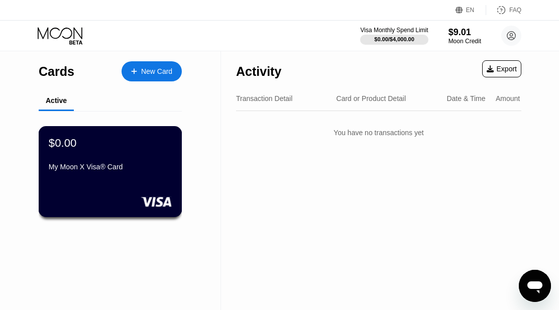
click at [154, 158] on div "$0.00 My Moon X Visa® Card" at bounding box center [110, 155] width 123 height 39
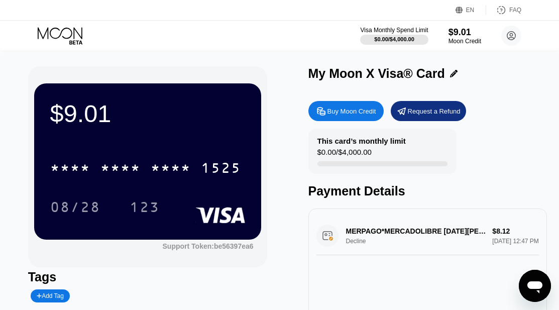
scroll to position [50, 0]
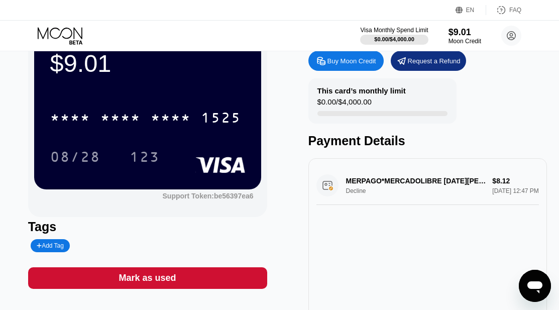
drag, startPoint x: 369, startPoint y: 183, endPoint x: 340, endPoint y: 187, distance: 29.8
click at [340, 187] on div "MERPAGO*MERCADOLIBRE SAN MIGUEL CL Decline $8.12 Sep 19, 2025 12:47 PM" at bounding box center [427, 185] width 223 height 39
drag, startPoint x: 382, startPoint y: 118, endPoint x: 407, endPoint y: 116, distance: 25.1
click at [407, 116] on div at bounding box center [382, 113] width 130 height 5
drag, startPoint x: 407, startPoint y: 116, endPoint x: 443, endPoint y: 115, distance: 35.1
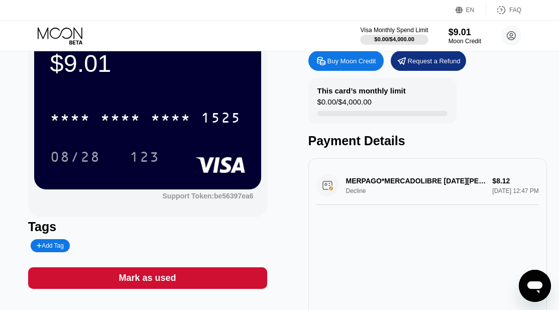
click at [440, 115] on div at bounding box center [382, 113] width 130 height 5
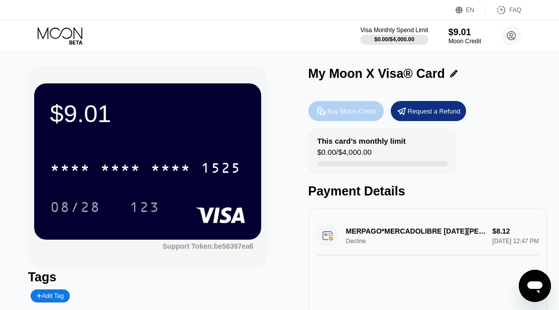
click at [373, 115] on div "Buy Moon Credit" at bounding box center [351, 111] width 49 height 9
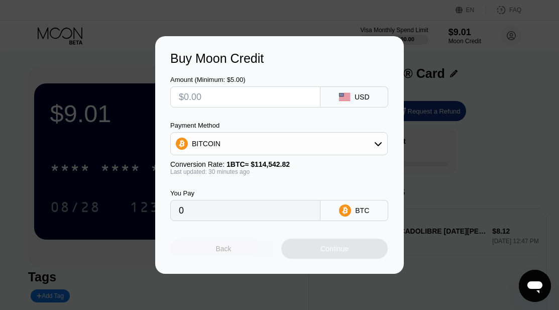
click at [223, 246] on div "Back" at bounding box center [223, 248] width 106 height 20
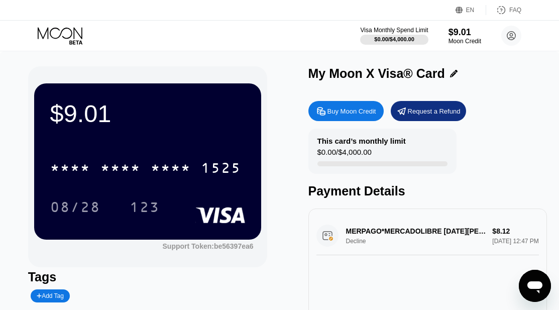
click at [183, 190] on div "* * * * * * * * * * * * 1525 08/28 123" at bounding box center [147, 177] width 195 height 59
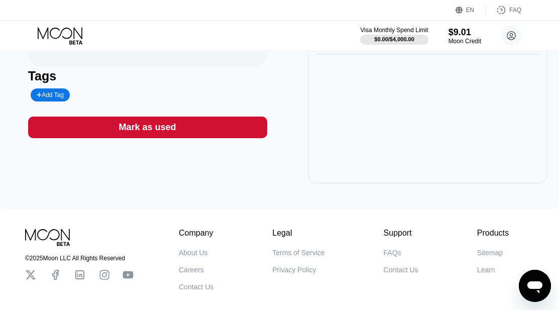
click at [67, 28] on icon at bounding box center [60, 33] width 45 height 12
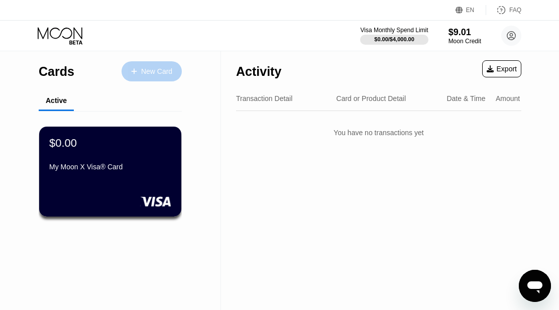
click at [164, 73] on div "New Card" at bounding box center [156, 71] width 31 height 9
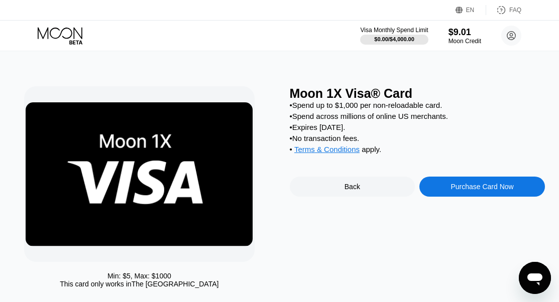
click at [329, 197] on div "Back" at bounding box center [352, 187] width 125 height 20
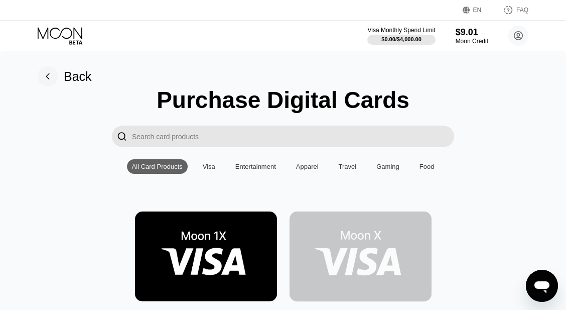
click at [361, 239] on img at bounding box center [361, 256] width 142 height 90
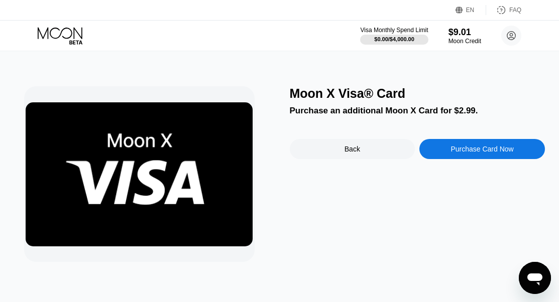
click at [332, 159] on div "Back" at bounding box center [352, 149] width 125 height 20
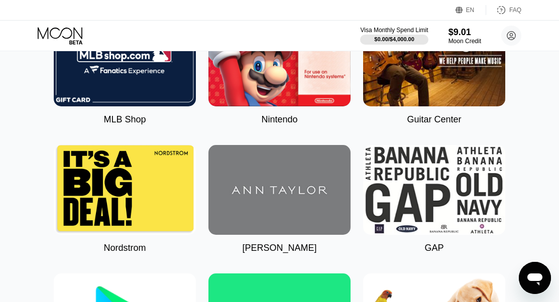
scroll to position [602, 0]
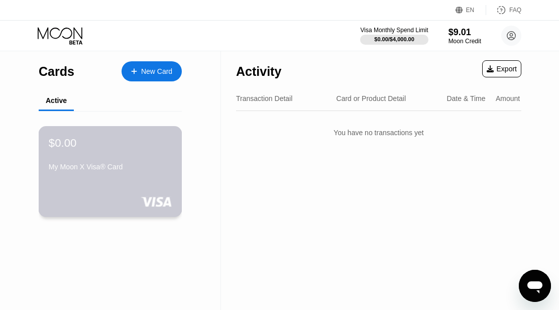
click at [128, 155] on div "$0.00 My Moon X Visa® Card" at bounding box center [110, 155] width 123 height 39
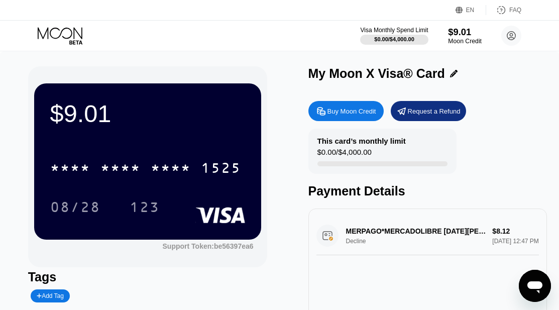
click at [453, 36] on div "$9.01" at bounding box center [465, 32] width 34 height 11
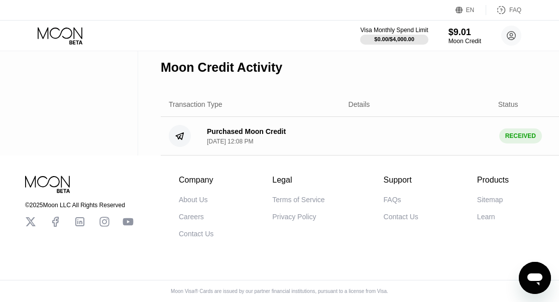
scroll to position [46, 0]
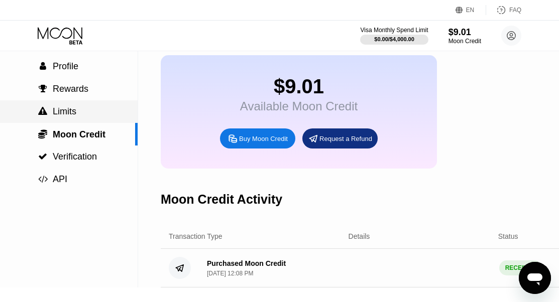
click at [58, 108] on span "Limits" at bounding box center [65, 111] width 24 height 10
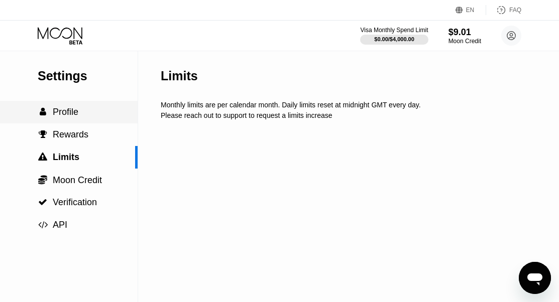
click at [67, 115] on span "Profile" at bounding box center [66, 112] width 26 height 10
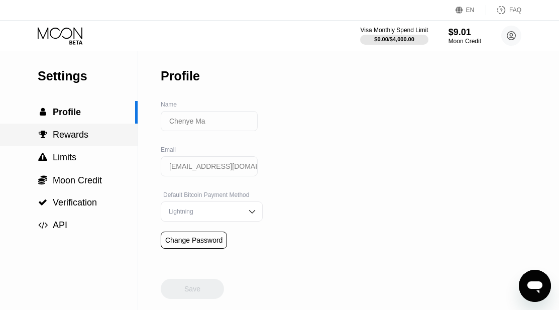
click at [78, 139] on span "Rewards" at bounding box center [71, 134] width 36 height 10
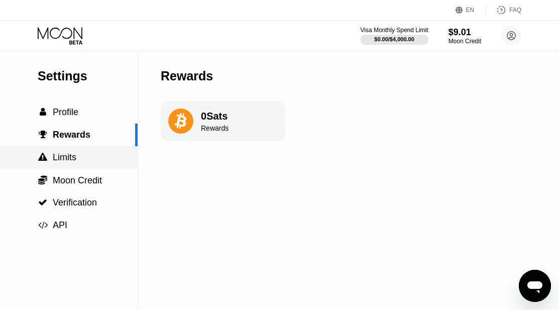
click at [87, 158] on div " Limits" at bounding box center [68, 157] width 137 height 11
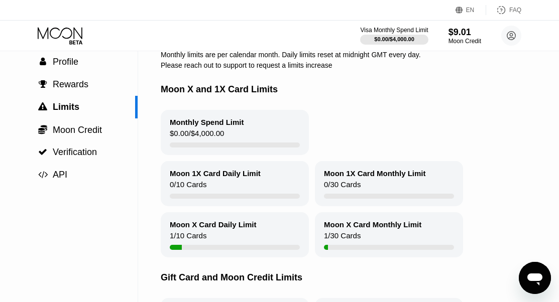
scroll to position [151, 0]
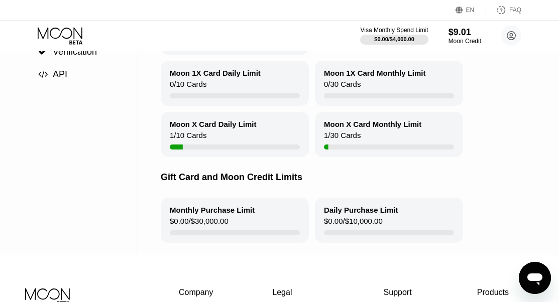
click at [220, 148] on div "Moon X Card Daily Limit 1 / 10 Cards" at bounding box center [235, 134] width 148 height 45
click at [208, 127] on div "Moon X Card Daily Limit" at bounding box center [213, 124] width 87 height 9
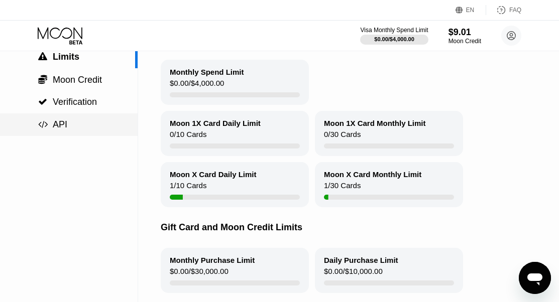
click at [106, 135] on div " API" at bounding box center [68, 124] width 137 height 23
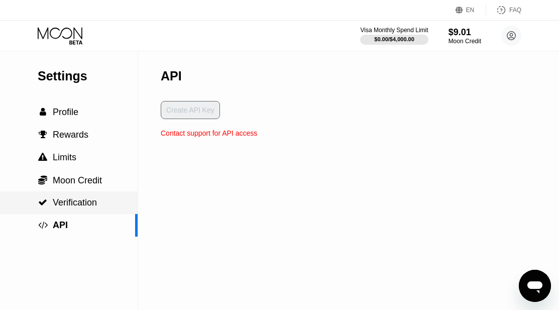
click at [99, 200] on div " Verification" at bounding box center [68, 202] width 137 height 11
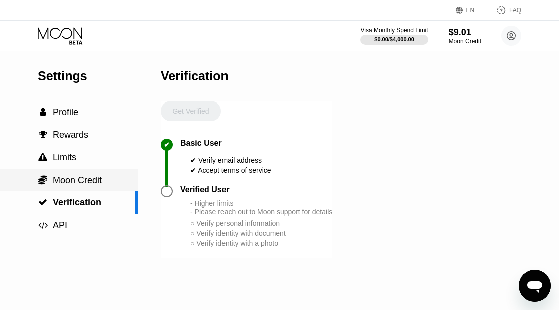
click at [104, 189] on div " Moon Credit" at bounding box center [68, 180] width 137 height 23
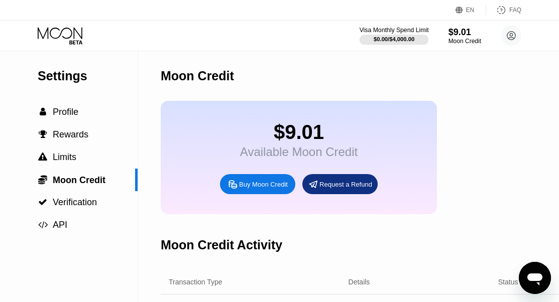
click at [404, 40] on div "$0.00 / $4,000.00" at bounding box center [393, 39] width 41 height 6
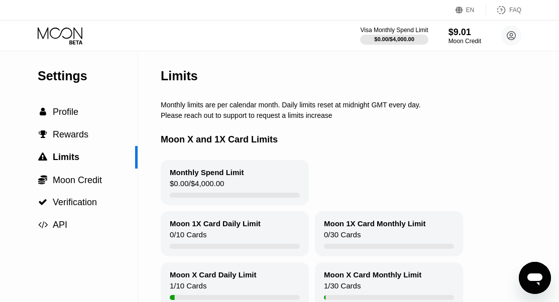
scroll to position [100, 0]
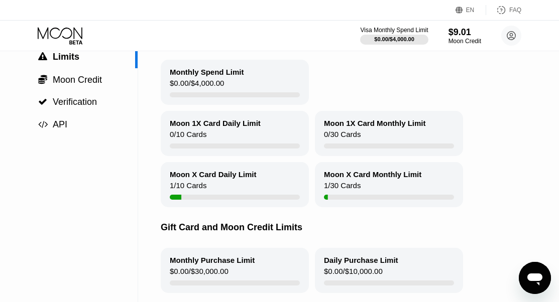
click at [192, 179] on div "Moon X Card Daily Limit" at bounding box center [213, 174] width 87 height 9
drag, startPoint x: 192, startPoint y: 184, endPoint x: 197, endPoint y: 183, distance: 5.5
click at [192, 179] on div "Moon X Card Daily Limit" at bounding box center [213, 174] width 87 height 9
drag, startPoint x: 197, startPoint y: 183, endPoint x: 222, endPoint y: 182, distance: 24.6
click at [204, 179] on div "Moon X Card Daily Limit" at bounding box center [213, 174] width 87 height 9
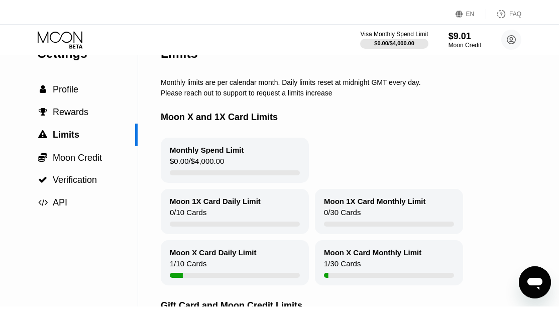
scroll to position [0, 0]
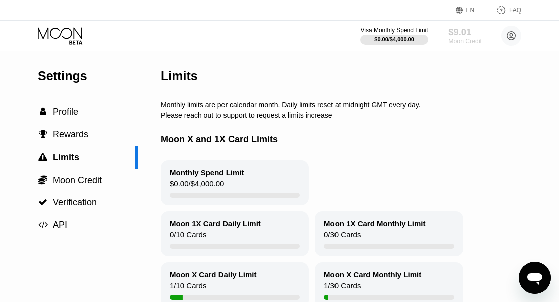
click at [457, 37] on div "$9.01" at bounding box center [465, 32] width 34 height 11
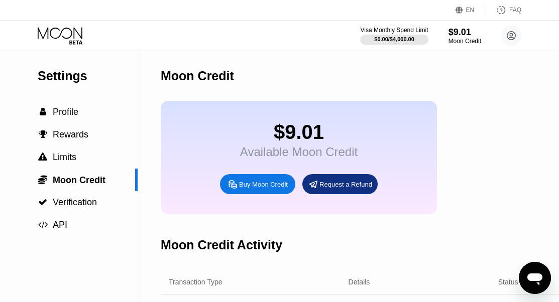
click at [331, 189] on div "Request a Refund" at bounding box center [345, 184] width 53 height 9
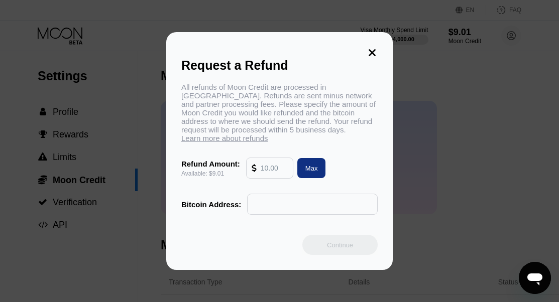
click at [290, 201] on input "text" at bounding box center [311, 204] width 119 height 20
click at [373, 60] on div "Request a Refund" at bounding box center [279, 65] width 196 height 15
click at [374, 51] on icon at bounding box center [371, 52] width 11 height 11
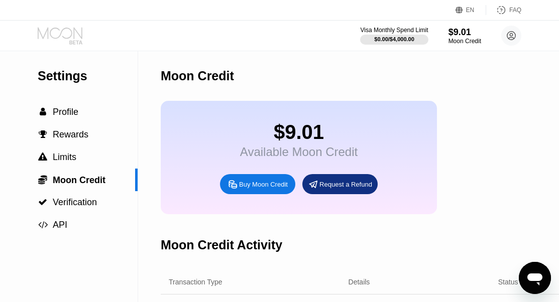
click at [74, 39] on icon at bounding box center [61, 36] width 47 height 18
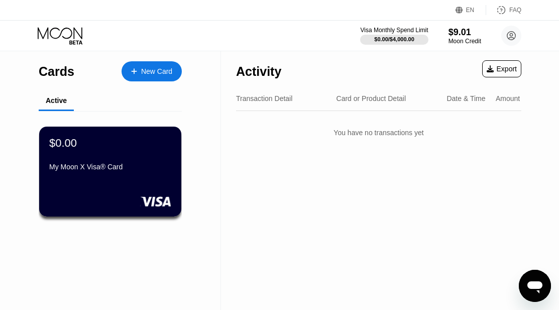
click at [532, 278] on icon "Open messaging window" at bounding box center [534, 285] width 18 height 18
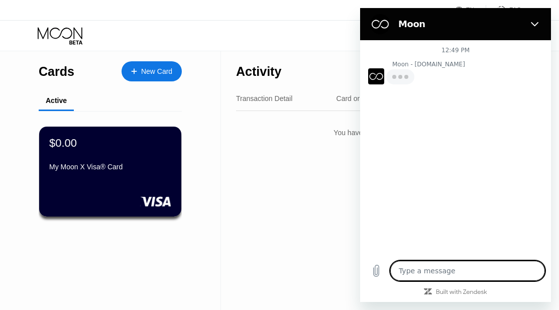
type textarea "x"
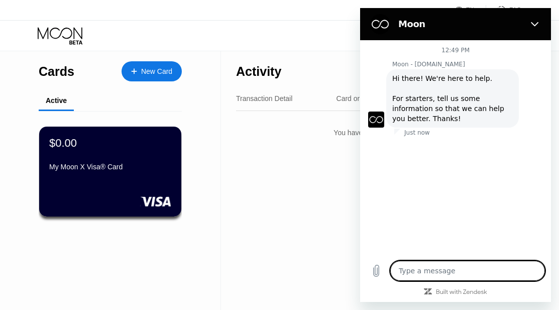
type textarea "h"
type textarea "x"
type textarea "ho"
type textarea "x"
type textarea "how"
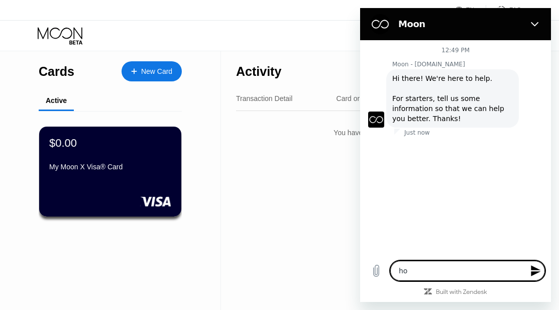
type textarea "x"
type textarea "how"
type textarea "x"
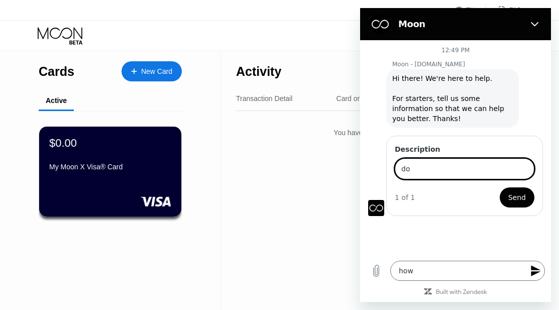
type input "d"
type input "how do i put moon credits into my card"
click at [499, 187] on button "Send" at bounding box center [516, 197] width 35 height 20
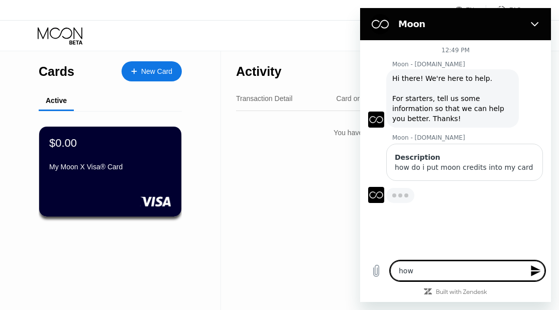
drag, startPoint x: 433, startPoint y: 266, endPoint x: 388, endPoint y: 265, distance: 45.2
click at [388, 265] on div "Type a message how x" at bounding box center [455, 270] width 191 height 32
type textarea "x"
type textarea "ho"
type textarea "x"
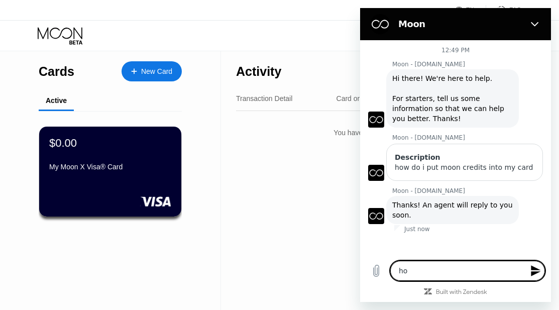
type textarea "ho"
click at [469, 216] on span "Thanks! An agent will reply to you soon." at bounding box center [452, 210] width 120 height 20
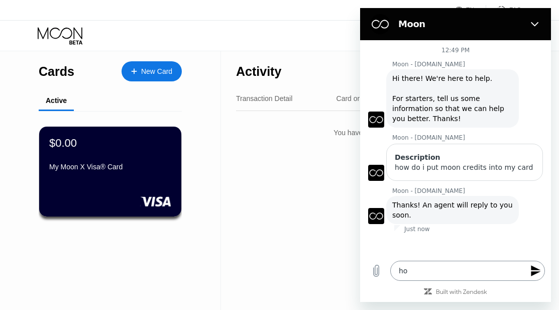
click at [445, 269] on textarea "ho" at bounding box center [467, 270] width 155 height 20
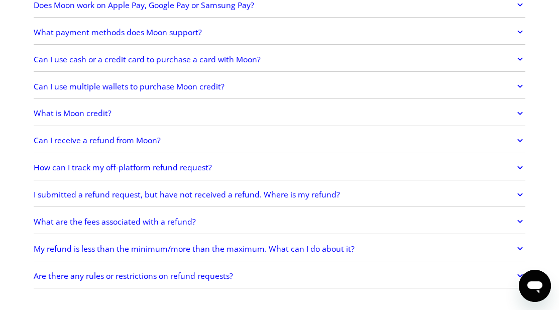
scroll to position [502, 0]
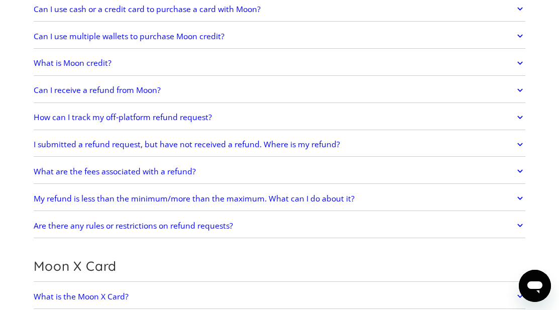
scroll to position [703, 0]
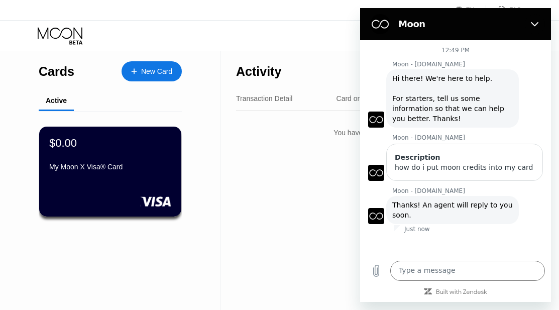
click at [468, 226] on div "Just now" at bounding box center [472, 229] width 157 height 8
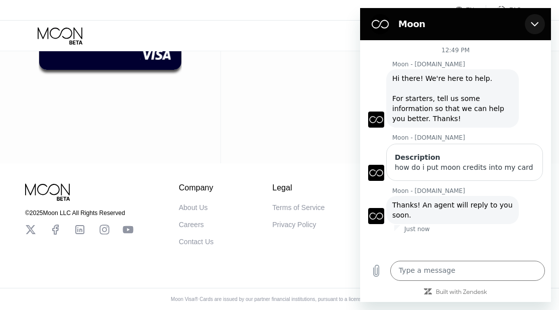
click at [534, 28] on button "Close" at bounding box center [534, 24] width 20 height 20
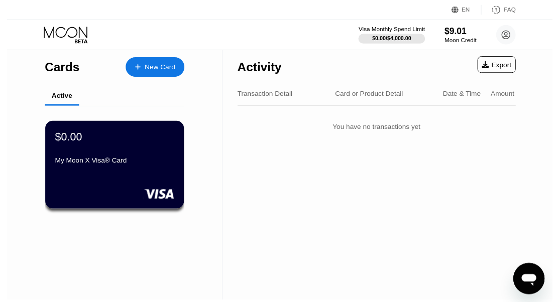
scroll to position [0, 0]
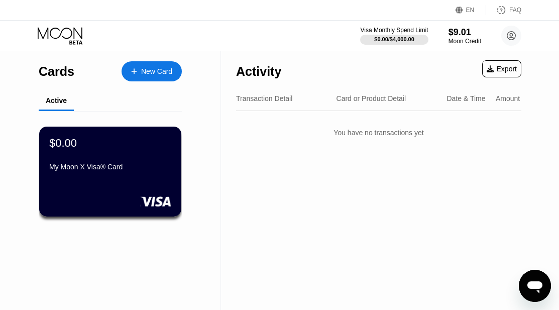
click at [157, 76] on div "New Card" at bounding box center [151, 71] width 60 height 20
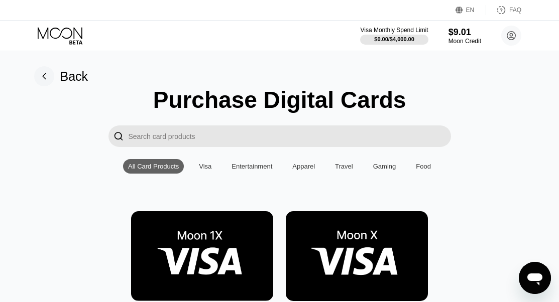
scroll to position [100, 0]
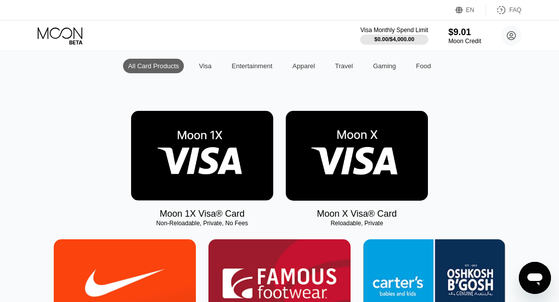
click at [356, 179] on img at bounding box center [357, 156] width 142 height 90
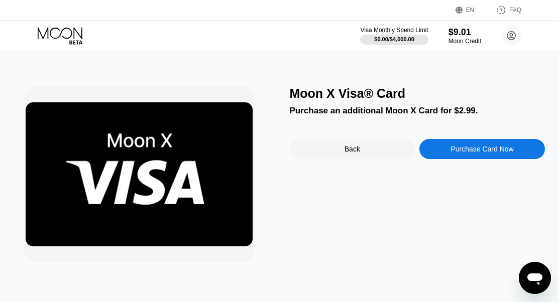
click at [312, 155] on div "Back" at bounding box center [352, 149] width 125 height 20
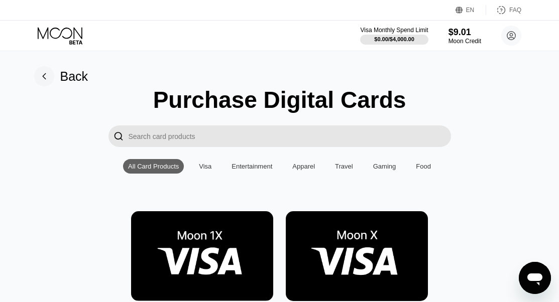
click at [203, 244] on img at bounding box center [202, 256] width 142 height 90
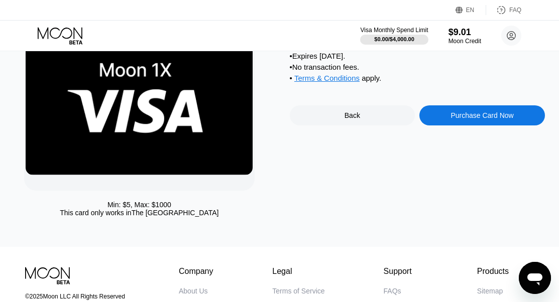
scroll to position [21, 0]
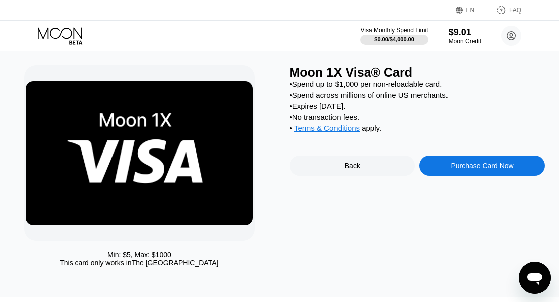
click at [321, 176] on div "Back" at bounding box center [352, 166] width 125 height 20
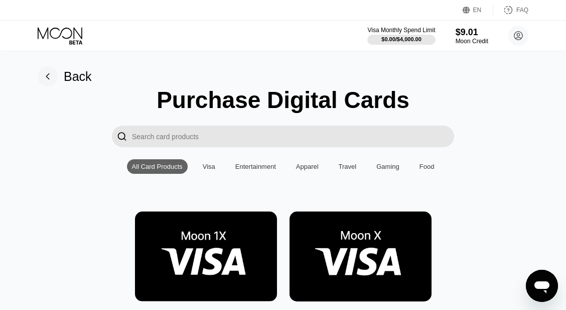
click at [349, 234] on img at bounding box center [361, 256] width 142 height 90
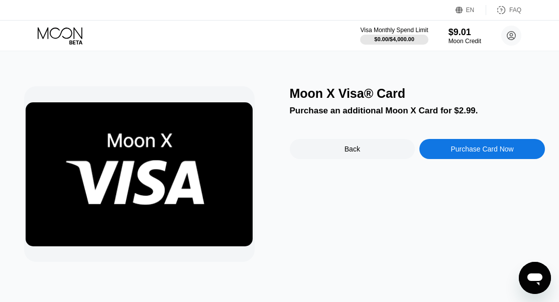
click at [395, 146] on div "Back" at bounding box center [352, 149] width 125 height 20
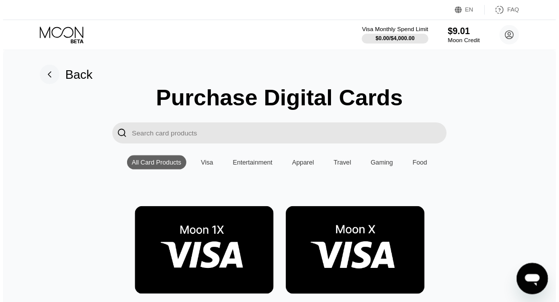
scroll to position [50, 0]
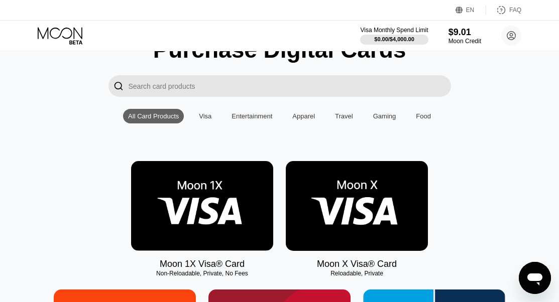
click at [396, 188] on img at bounding box center [357, 206] width 142 height 90
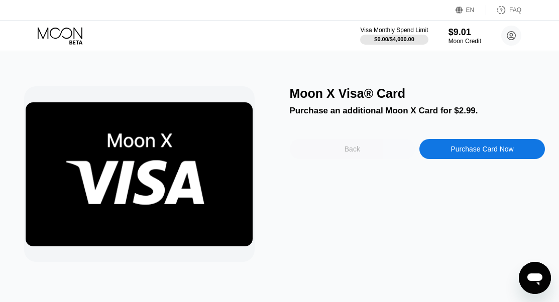
click at [390, 153] on div "Back" at bounding box center [352, 149] width 125 height 20
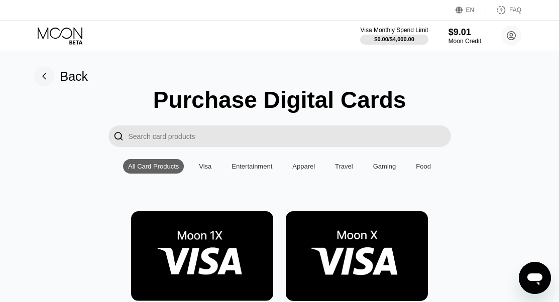
click at [60, 72] on div "Back" at bounding box center [74, 76] width 28 height 15
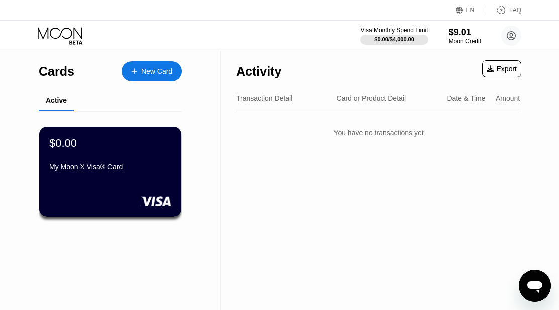
click at [531, 278] on icon "Open messaging window" at bounding box center [534, 285] width 18 height 18
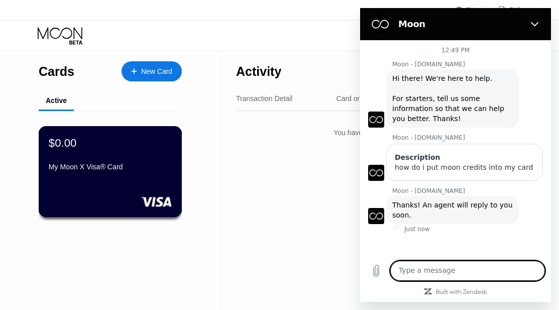
click at [134, 158] on div "$0.00 My Moon X Visa® Card" at bounding box center [110, 155] width 123 height 39
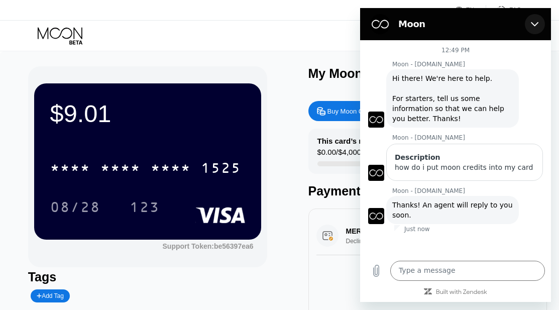
drag, startPoint x: 535, startPoint y: 23, endPoint x: 892, endPoint y: 36, distance: 357.0
click at [535, 23] on icon "Close" at bounding box center [534, 24] width 8 height 8
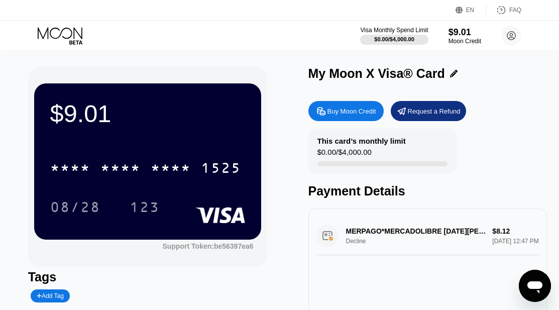
scroll to position [50, 0]
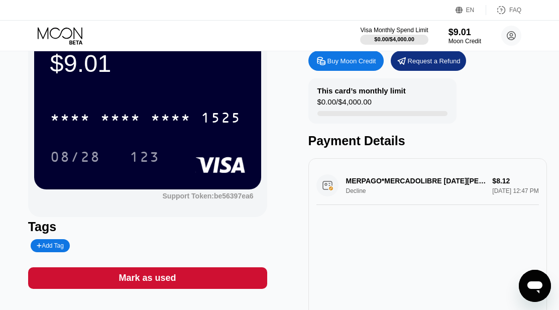
click at [371, 198] on div "MERPAGO*MERCADOLIBRE SAN MIGUEL CL Decline $8.12 Sep 19, 2025 12:47 PM" at bounding box center [427, 185] width 223 height 39
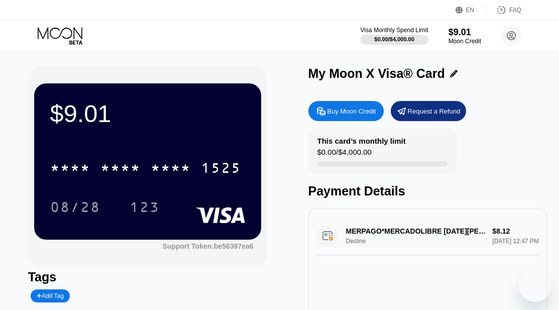
click at [376, 165] on div at bounding box center [382, 163] width 130 height 5
click at [453, 76] on icon at bounding box center [454, 74] width 8 height 8
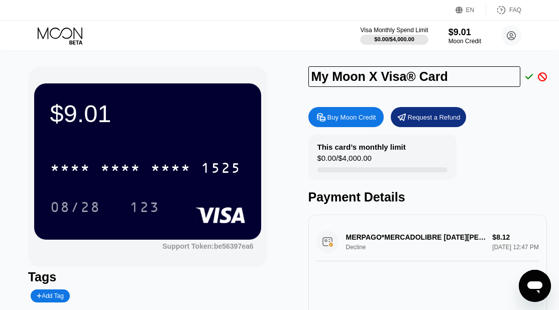
click at [81, 109] on div "$9.01" at bounding box center [147, 113] width 195 height 28
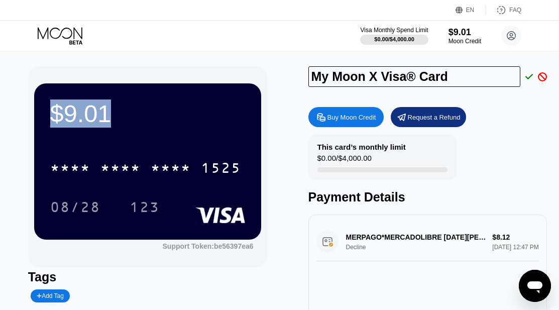
click at [81, 109] on div "$9.01" at bounding box center [147, 113] width 195 height 28
click at [412, 158] on div "This card’s monthly limit $0.00 / $4,000.00" at bounding box center [382, 156] width 148 height 45
click at [445, 154] on div "This card’s monthly limit $0.00 / $4,000.00" at bounding box center [382, 156] width 148 height 45
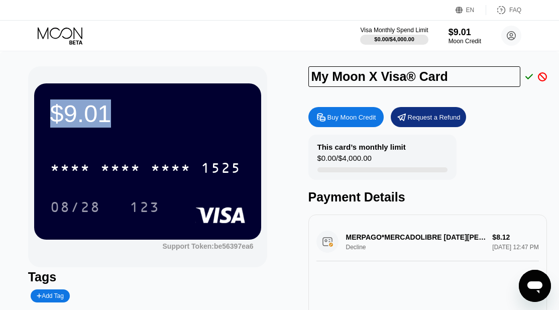
click at [525, 77] on icon at bounding box center [529, 76] width 8 height 9
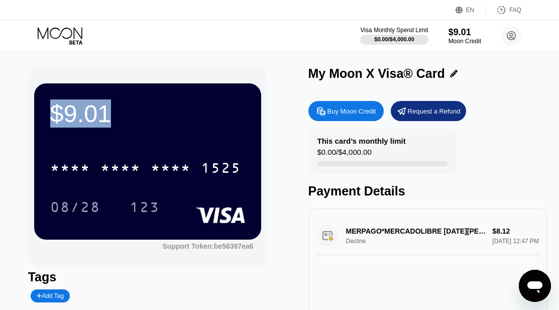
click at [519, 115] on div "Buy Moon Credit Request a Refund" at bounding box center [427, 111] width 239 height 20
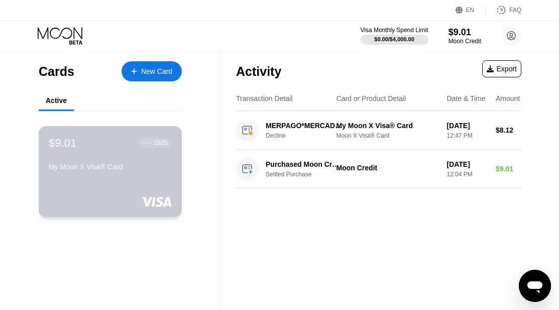
click at [82, 137] on div "$9.01 ● ● ● ● 1525" at bounding box center [110, 142] width 123 height 13
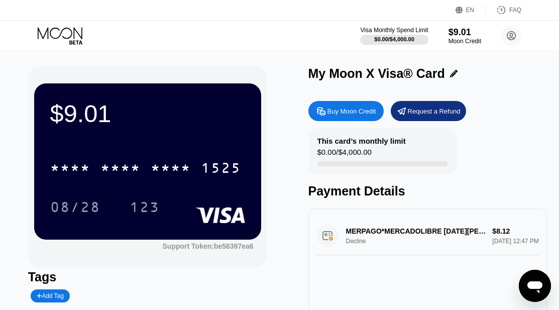
click at [535, 276] on icon "Open messaging window" at bounding box center [534, 285] width 18 height 18
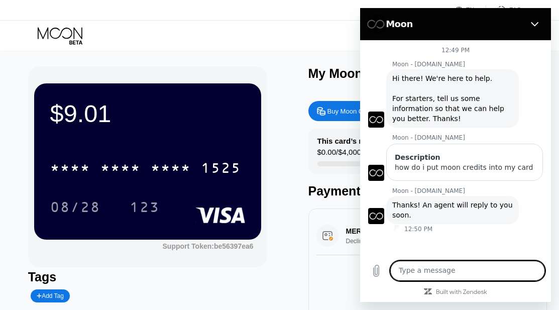
scroll to position [50, 0]
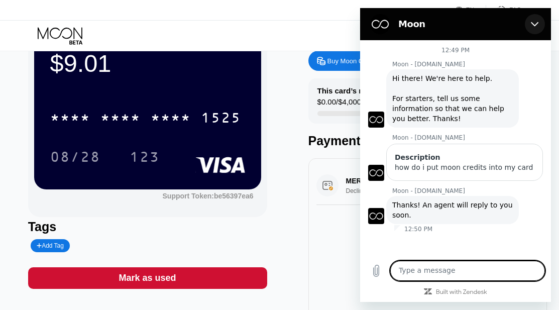
click at [540, 27] on button "Close" at bounding box center [534, 24] width 20 height 20
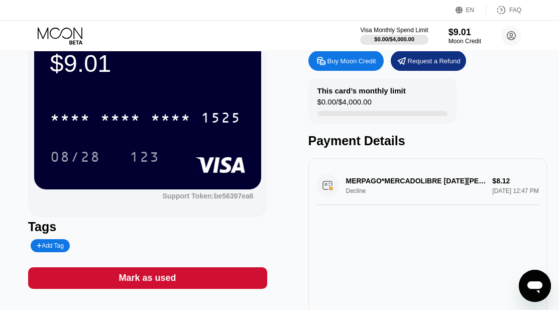
scroll to position [0, 0]
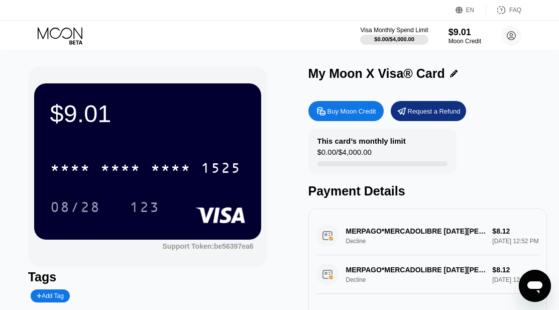
scroll to position [100, 0]
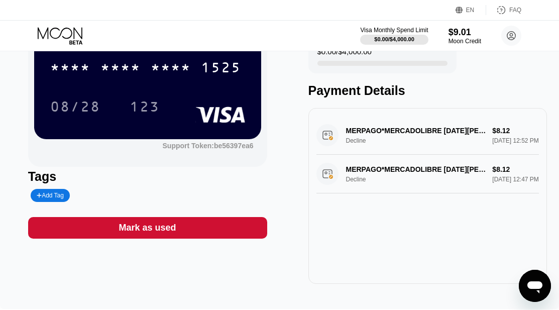
click at [392, 146] on div "MERPAGO*MERCADOLIBRE SAN MIGUEL CL Decline $8.12 Sep 19, 2025 12:52 PM" at bounding box center [427, 135] width 223 height 39
click at [401, 138] on div "MERPAGO*MERCADOLIBRE SAN MIGUEL CL Decline $8.12 Sep 19, 2025 12:52 PM" at bounding box center [427, 135] width 223 height 39
click at [406, 135] on div "MERPAGO*MERCADOLIBRE SAN MIGUEL CL Decline $8.12 Sep 19, 2025 12:52 PM" at bounding box center [427, 135] width 223 height 39
drag, startPoint x: 415, startPoint y: 134, endPoint x: 494, endPoint y: 140, distance: 78.9
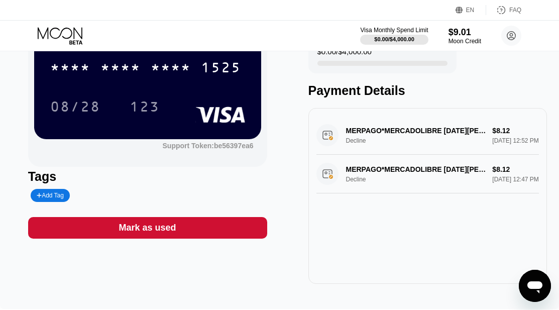
click at [494, 140] on div "MERPAGO*MERCADOLIBRE SAN MIGUEL CL Decline $8.12 Sep 19, 2025 12:52 PM" at bounding box center [427, 135] width 223 height 39
drag, startPoint x: 531, startPoint y: 156, endPoint x: 531, endPoint y: 168, distance: 12.1
click at [531, 168] on div "MERPAGO*MERCADOLIBRE SAN MIGUEL CL Decline $8.12 Sep 19, 2025 12:52 PM MERPAGO*…" at bounding box center [427, 196] width 239 height 176
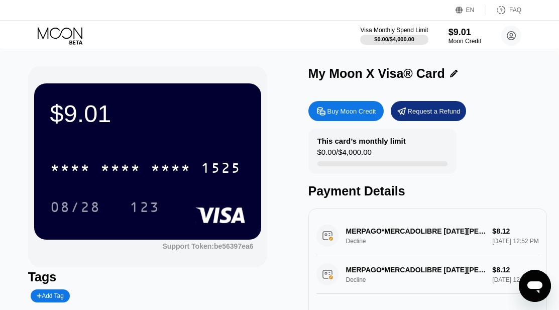
drag, startPoint x: 406, startPoint y: 162, endPoint x: 438, endPoint y: 164, distance: 31.7
click at [438, 164] on div "This card’s monthly limit $0.00 / $4,000.00" at bounding box center [382, 150] width 148 height 45
drag, startPoint x: 420, startPoint y: 164, endPoint x: 403, endPoint y: 163, distance: 17.1
click at [403, 163] on div "This card’s monthly limit $0.00 / $4,000.00" at bounding box center [382, 150] width 148 height 45
click at [529, 282] on icon "Open messaging window" at bounding box center [534, 287] width 15 height 12
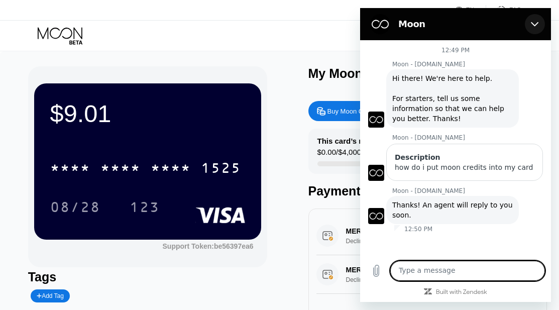
click at [534, 26] on icon "Close" at bounding box center [534, 24] width 8 height 5
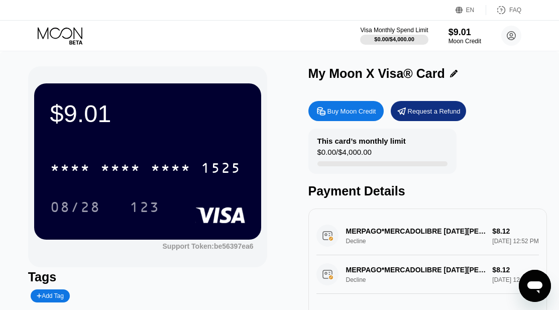
scroll to position [201, 0]
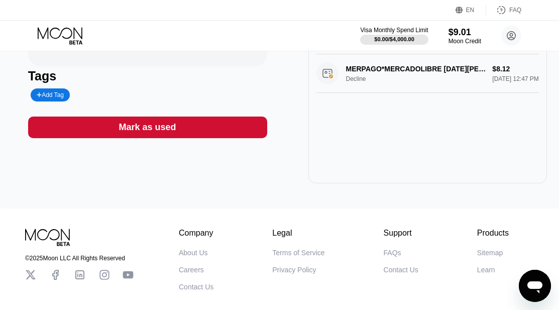
click at [422, 79] on div "MERPAGO*MERCADOLIBRE SAN MIGUEL CL Decline $8.12 Sep 19, 2025 12:47 PM" at bounding box center [427, 73] width 223 height 39
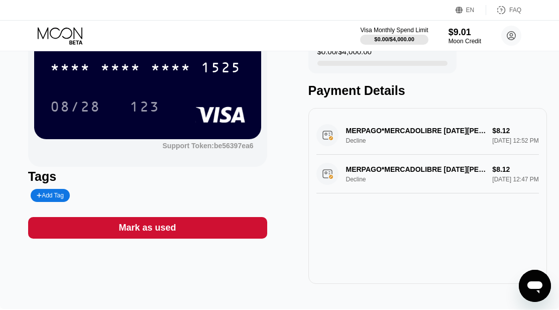
scroll to position [50, 0]
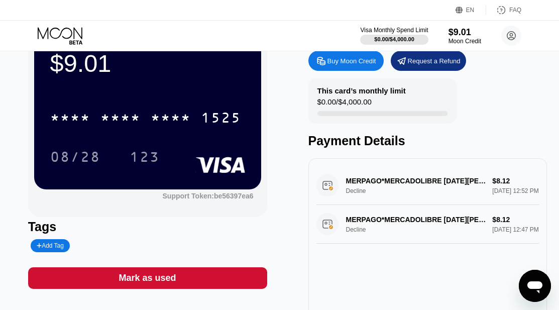
click at [528, 271] on div "Open messaging window" at bounding box center [534, 285] width 30 height 30
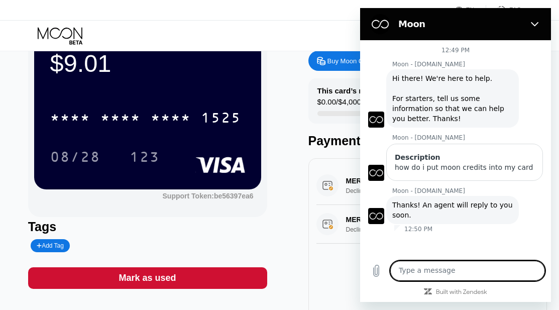
click at [518, 270] on textarea at bounding box center [467, 270] width 155 height 20
type textarea "i"
type textarea "wait never mind i got it"
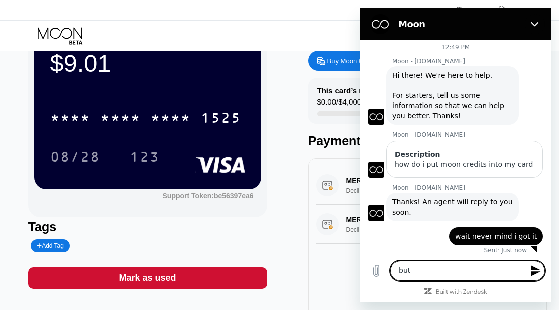
scroll to position [5, 0]
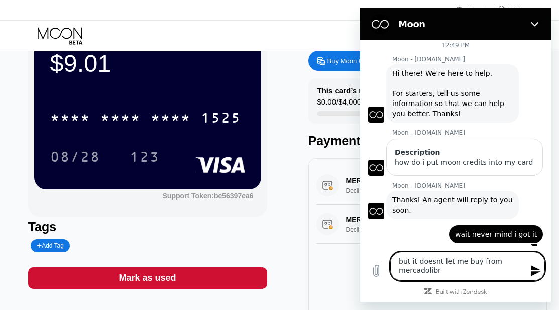
type textarea "but it doesnt let me buy from mercadolibre"
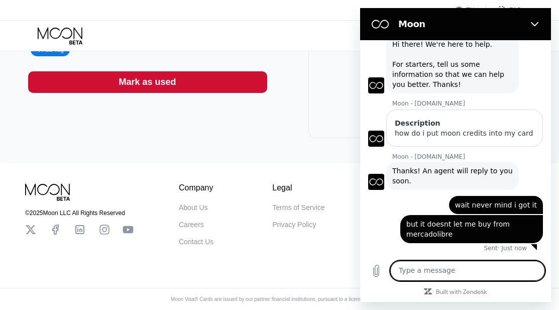
scroll to position [0, 0]
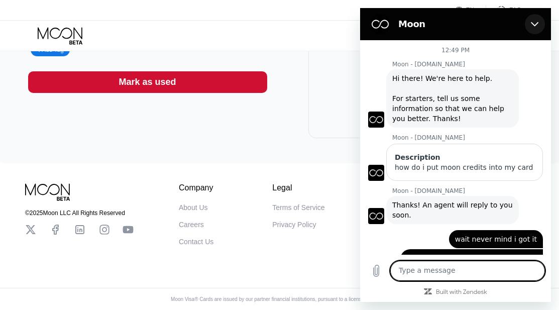
click at [532, 17] on button "Close" at bounding box center [534, 24] width 20 height 20
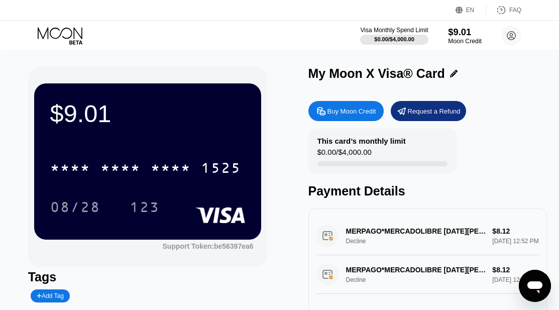
click at [462, 35] on div "$9.01" at bounding box center [465, 32] width 34 height 11
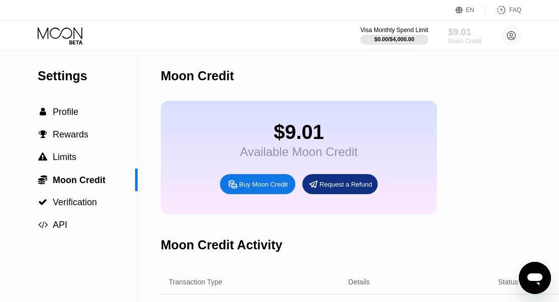
click at [462, 36] on div "$9.01" at bounding box center [465, 32] width 34 height 11
click at [377, 31] on div "Visa Monthly Spend Limit" at bounding box center [393, 30] width 69 height 7
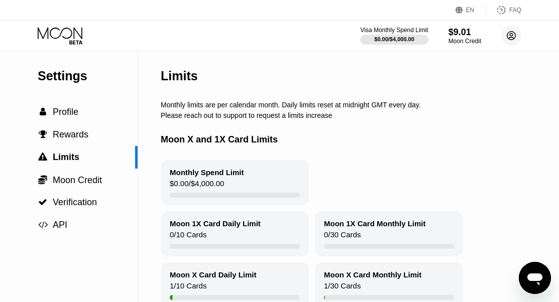
click at [512, 35] on icon at bounding box center [511, 36] width 6 height 6
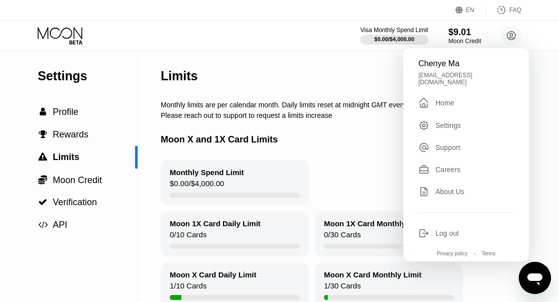
click at [447, 99] on div "Home" at bounding box center [444, 103] width 19 height 8
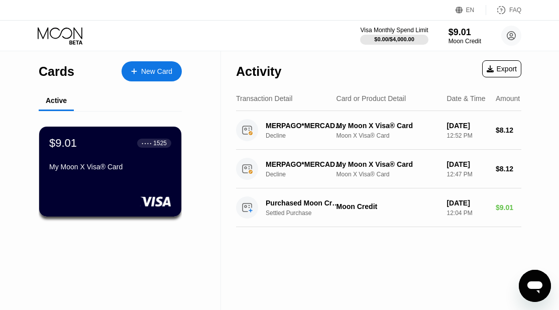
click at [183, 154] on div "Cards New Card Active $9.01 ● ● ● ● 1525 My Moon X Visa® Card" at bounding box center [110, 180] width 221 height 258
click at [156, 154] on div "$9.01 ● ● ● ● 1525 My Moon X Visa® Card" at bounding box center [110, 155] width 123 height 39
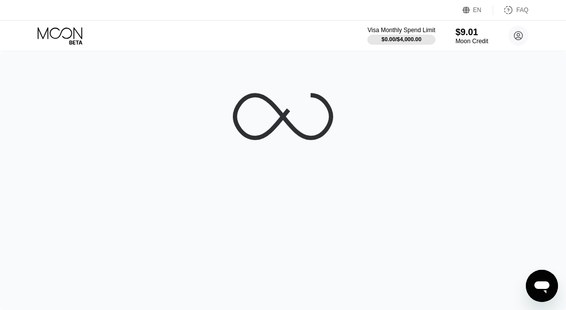
click at [155, 153] on div at bounding box center [283, 180] width 566 height 258
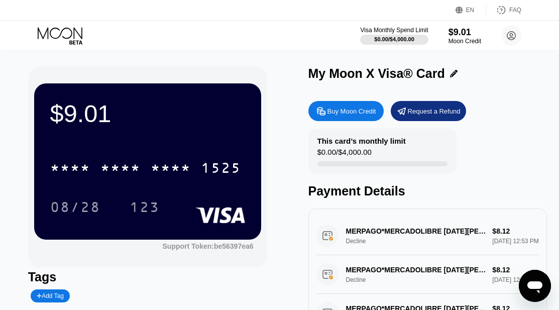
scroll to position [100, 0]
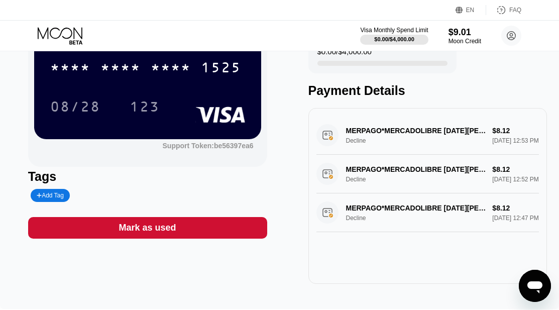
drag, startPoint x: 414, startPoint y: 222, endPoint x: 481, endPoint y: 220, distance: 66.3
click at [481, 220] on div "MERPAGO*MERCADOLIBRE SAN MIGUEL CL Decline $8.12 Sep 19, 2025 12:47 PM" at bounding box center [427, 212] width 223 height 39
click at [505, 220] on div "MERPAGO*MERCADOLIBRE SAN MIGUEL CL Decline $8.12 Sep 19, 2025 12:47 PM" at bounding box center [427, 212] width 223 height 39
click at [431, 132] on div "MERPAGO*MERCADOLIBRE SAN MIGUEL CL Decline $8.12 Sep 19, 2025 12:53 PM" at bounding box center [427, 135] width 223 height 39
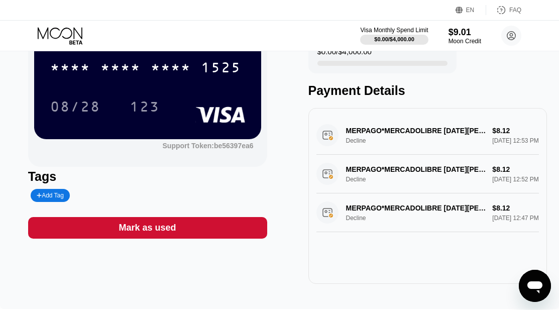
click at [431, 132] on div "MERPAGO*MERCADOLIBRE SAN MIGUEL CL Decline $8.12 Sep 19, 2025 12:53 PM" at bounding box center [427, 135] width 223 height 39
drag, startPoint x: 431, startPoint y: 132, endPoint x: 427, endPoint y: 139, distance: 7.9
click at [428, 138] on div "MERPAGO*MERCADOLIBRE SAN MIGUEL CL Decline $8.12 Sep 19, 2025 12:53 PM" at bounding box center [427, 135] width 223 height 39
drag, startPoint x: 422, startPoint y: 146, endPoint x: 407, endPoint y: 177, distance: 34.8
click at [407, 177] on div "MERPAGO*MERCADOLIBRE SAN MIGUEL CL Decline $8.12 Sep 19, 2025 12:53 PM MERPAGO*…" at bounding box center [427, 174] width 223 height 116
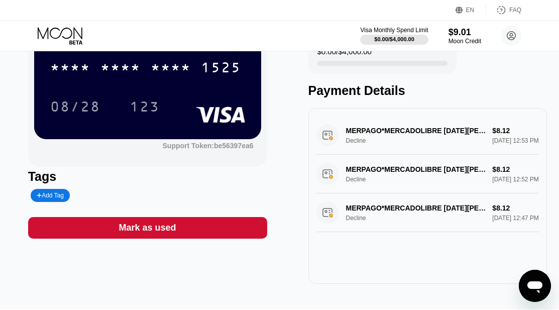
scroll to position [0, 0]
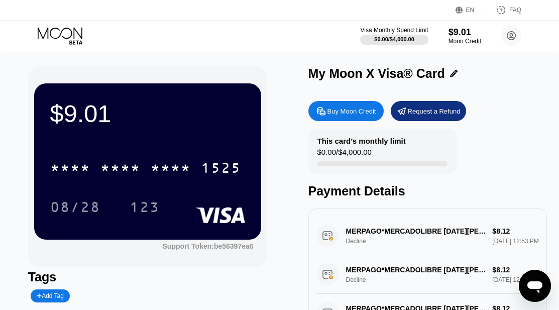
click at [105, 114] on div "$9.01" at bounding box center [147, 113] width 195 height 28
click at [100, 115] on div "$9.01" at bounding box center [147, 113] width 195 height 28
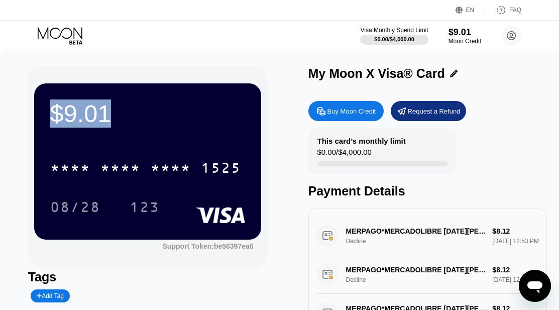
click at [100, 115] on div "$9.01" at bounding box center [147, 113] width 195 height 28
click at [524, 285] on div "Open messaging window" at bounding box center [534, 285] width 30 height 30
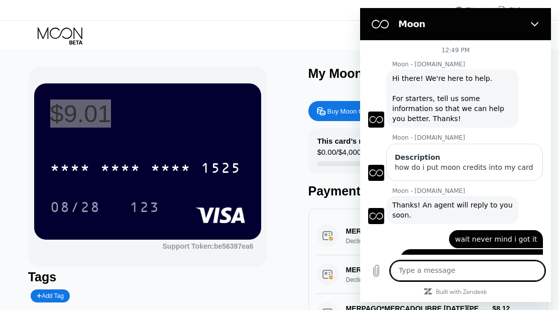
scroll to position [34, 0]
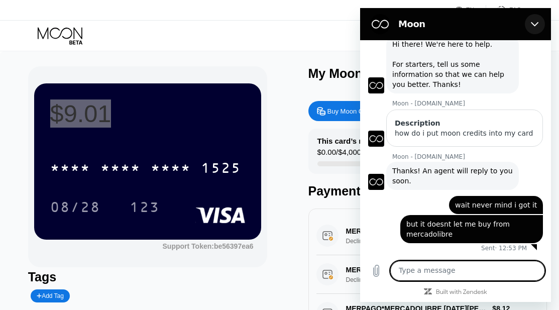
click at [534, 22] on icon "Close" at bounding box center [534, 24] width 8 height 8
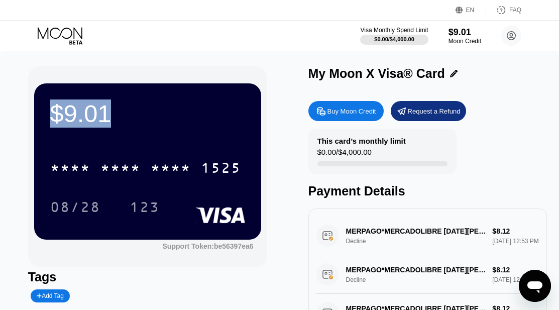
click at [453, 86] on div "My Moon X Visa® Card" at bounding box center [427, 76] width 239 height 20
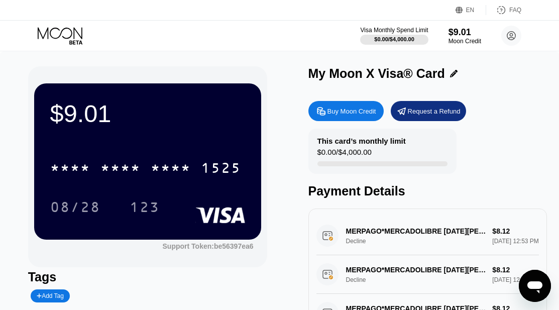
click at [349, 79] on div "My Moon X Visa® Card" at bounding box center [376, 73] width 136 height 15
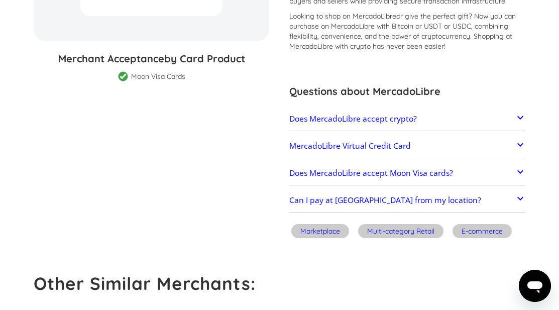
scroll to position [301, 0]
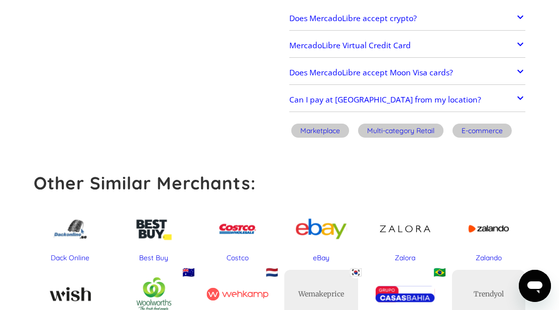
click at [315, 97] on h2 "Can I pay at [GEOGRAPHIC_DATA] from my location?" at bounding box center [385, 100] width 192 height 10
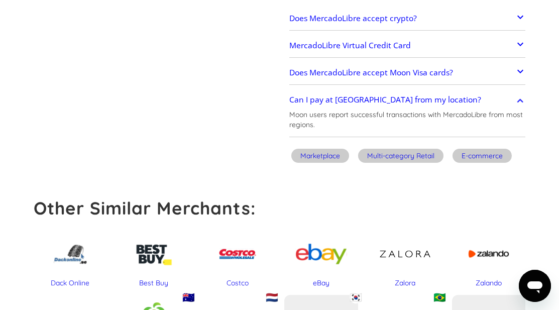
click at [339, 85] on div "Does MercadoLibre accept Moon Visa cards? MercadoLibre has a record of acceptan…" at bounding box center [407, 72] width 236 height 25
click at [349, 79] on link "Does MercadoLibre accept Moon Visa cards?" at bounding box center [407, 72] width 236 height 20
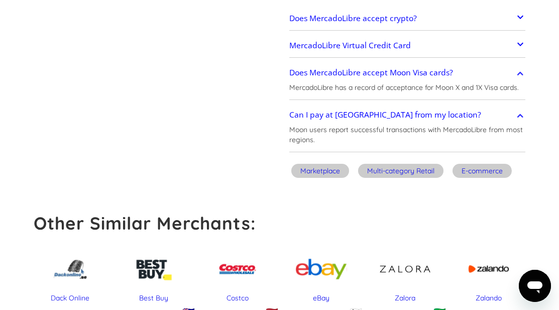
click at [369, 49] on h2 "MercadoLibre Virtual Credit Card" at bounding box center [349, 46] width 121 height 10
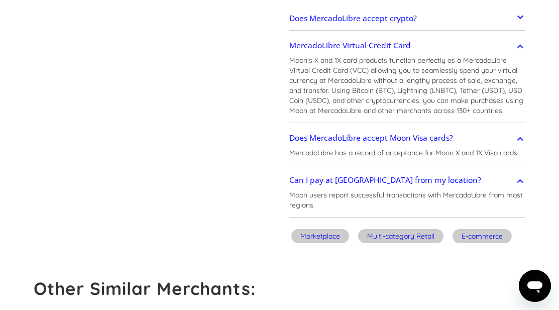
click at [373, 28] on link "Does MercadoLibre accept crypto?" at bounding box center [407, 19] width 236 height 20
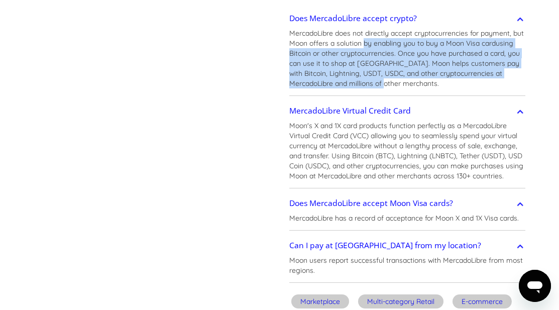
drag, startPoint x: 377, startPoint y: 40, endPoint x: 402, endPoint y: 86, distance: 52.5
click at [402, 86] on p "MercadoLibre does not directly accept cryptocurrencies for payment, but Moon of…" at bounding box center [408, 58] width 239 height 60
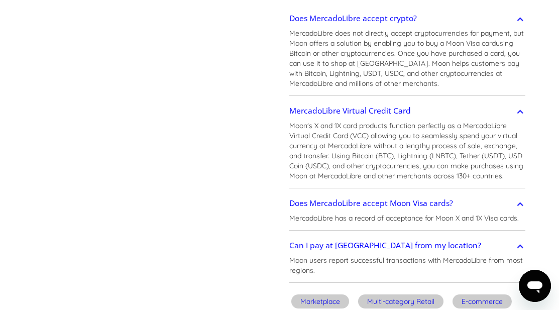
click at [447, 80] on p "MercadoLibre does not directly accept cryptocurrencies for payment, but Moon of…" at bounding box center [408, 58] width 239 height 60
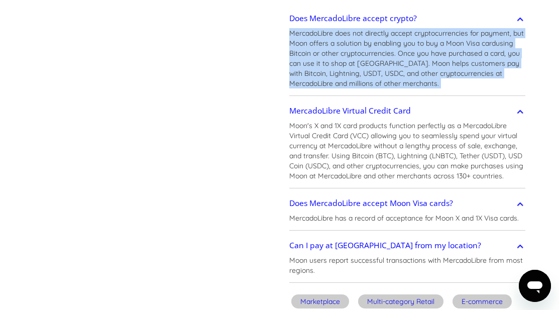
drag, startPoint x: 447, startPoint y: 80, endPoint x: 286, endPoint y: 34, distance: 167.6
click at [286, 34] on div "MercadoLibre - Customer Rating: ( 🏅 🛡️ 🏅&🛡️ ) 1 5 1.5 2 2.5 3 3.5 4 4.5 5 / 5 C…" at bounding box center [402, 55] width 246 height 514
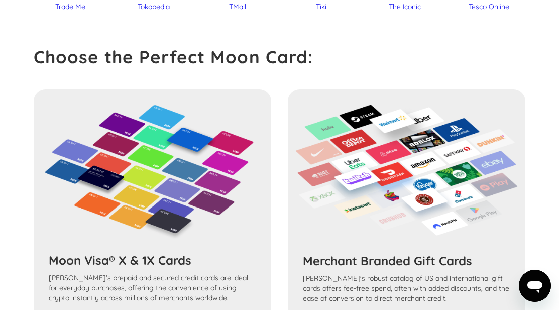
scroll to position [652, 0]
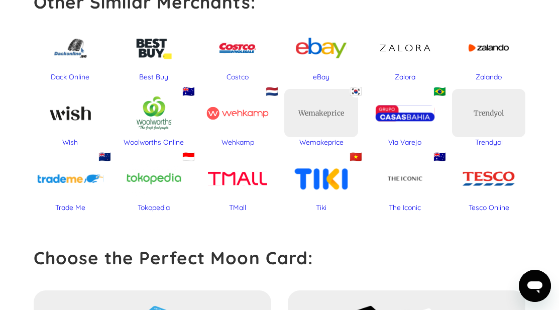
click at [527, 282] on icon "Open messaging window" at bounding box center [534, 285] width 18 height 18
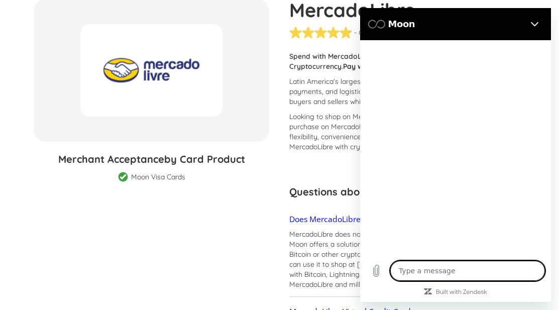
scroll to position [0, 0]
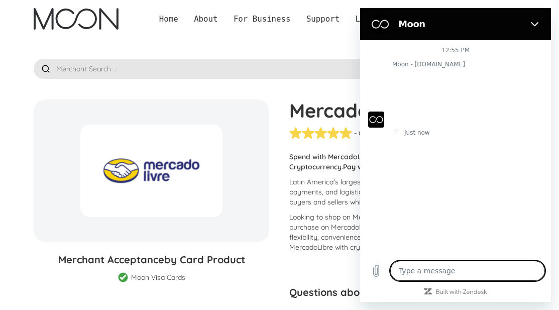
type textarea "x"
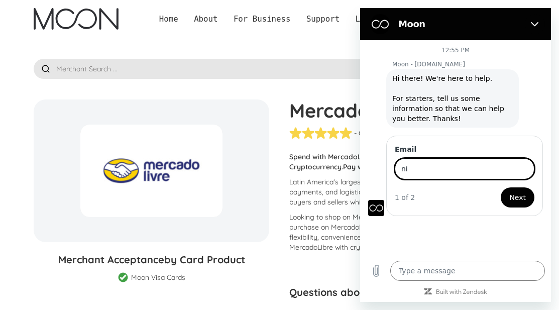
type input "n"
type input "[EMAIL_ADDRESS][DOMAIN_NAME]"
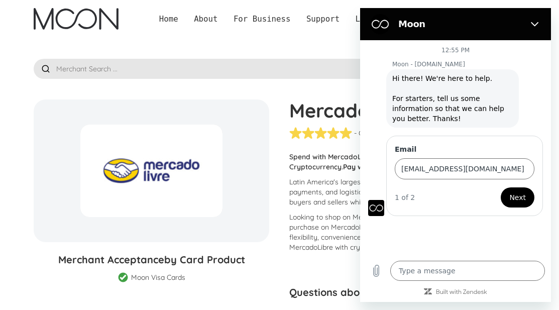
click at [513, 200] on span "Next" at bounding box center [517, 197] width 17 height 12
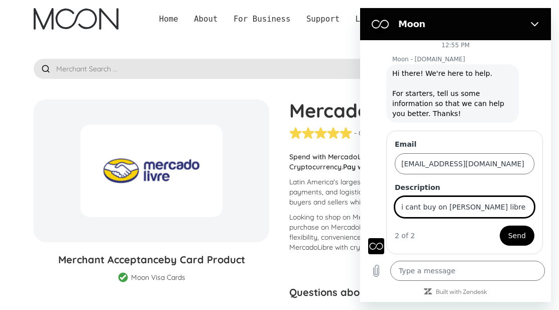
type input "i cant buy on [PERSON_NAME] libre"
click at [508, 240] on span "Send" at bounding box center [517, 235] width 18 height 12
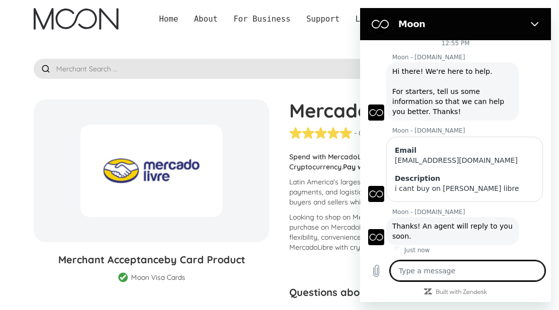
scroll to position [9, 0]
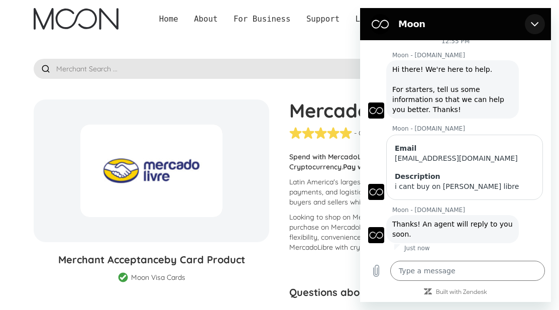
drag, startPoint x: 530, startPoint y: 24, endPoint x: 888, endPoint y: 34, distance: 357.9
click at [530, 24] on button "Close" at bounding box center [534, 24] width 20 height 20
type textarea "x"
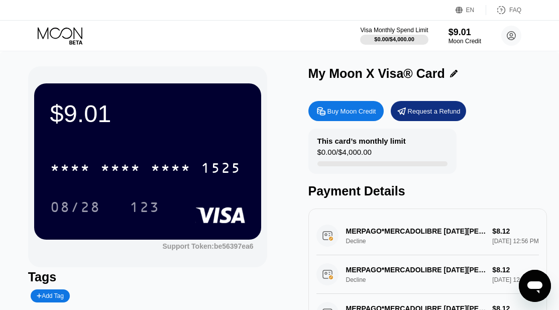
click at [527, 284] on icon "Open messaging window" at bounding box center [534, 287] width 15 height 12
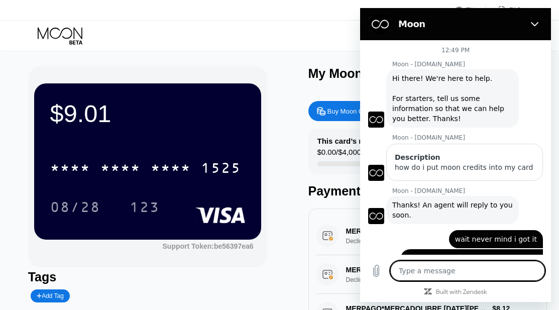
scroll to position [34, 0]
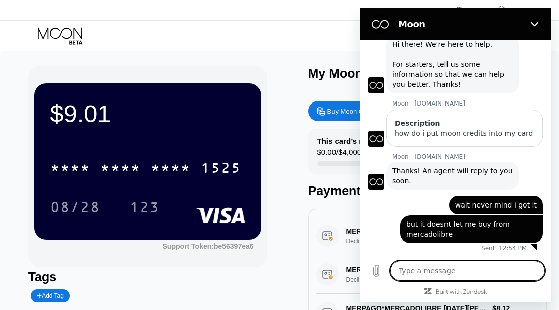
click at [351, 177] on div "This card’s monthly limit $0.00 / $4,000.00 Payment Details" at bounding box center [427, 163] width 239 height 70
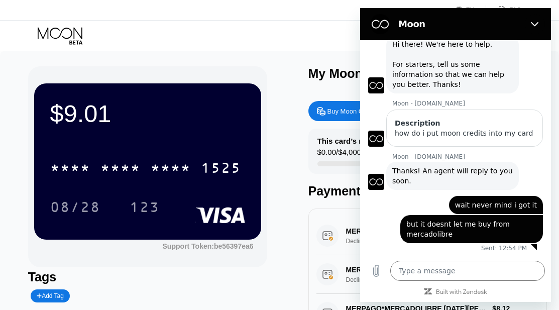
click at [322, 174] on div "This card’s monthly limit $0.00 / $4,000.00" at bounding box center [382, 150] width 148 height 45
click at [533, 26] on icon "Close" at bounding box center [534, 24] width 8 height 8
type textarea "x"
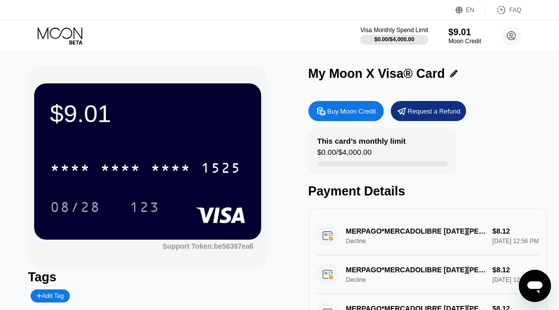
click at [493, 232] on div "MERPAGO*MERCADOLIBRE [DATE][PERSON_NAME] Decline $8.12 [DATE] 12:56 PM" at bounding box center [427, 235] width 223 height 39
click at [494, 238] on div "MERPAGO*MERCADOLIBRE [DATE][PERSON_NAME] Decline $8.12 [DATE] 12:56 PM" at bounding box center [427, 235] width 223 height 39
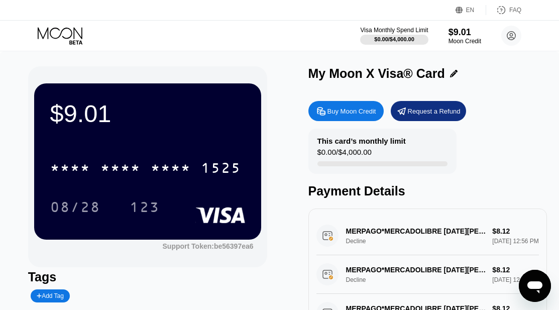
click at [532, 282] on icon "Open messaging window" at bounding box center [534, 287] width 15 height 12
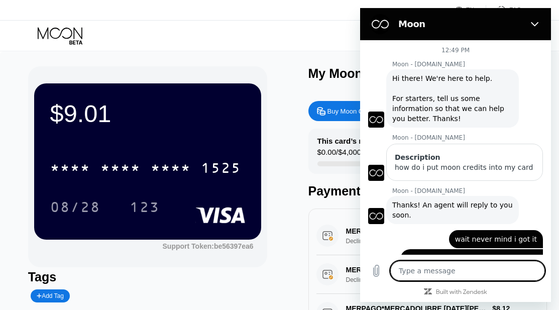
scroll to position [34, 0]
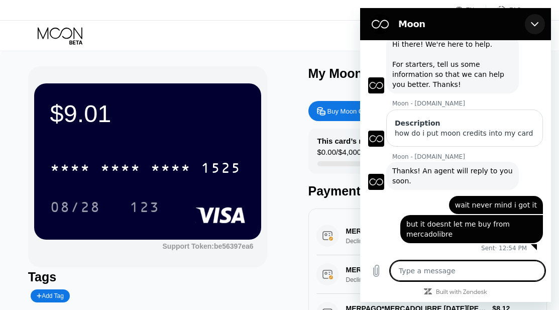
click at [542, 29] on button "Close" at bounding box center [534, 24] width 20 height 20
type textarea "x"
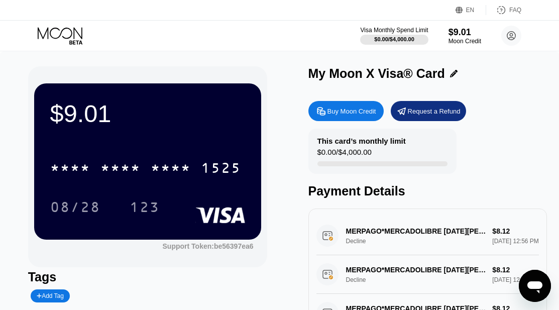
click at [364, 108] on div "Buy Moon Credit" at bounding box center [345, 111] width 75 height 20
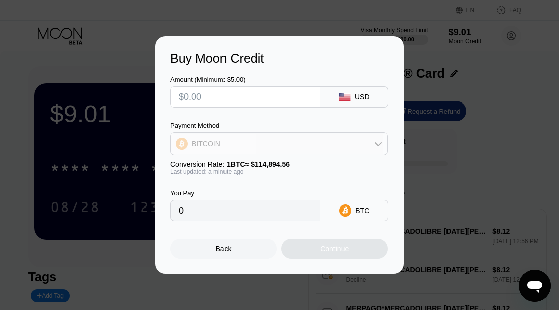
click at [320, 141] on div "BITCOIN" at bounding box center [279, 143] width 216 height 20
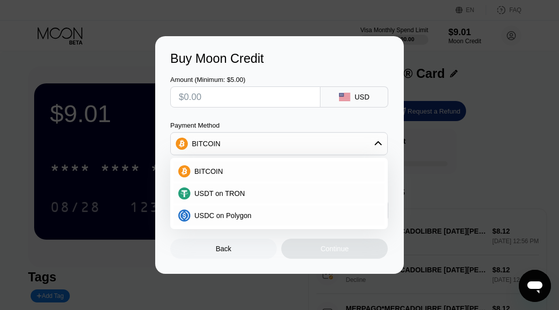
click at [320, 141] on div "BITCOIN" at bounding box center [279, 143] width 216 height 20
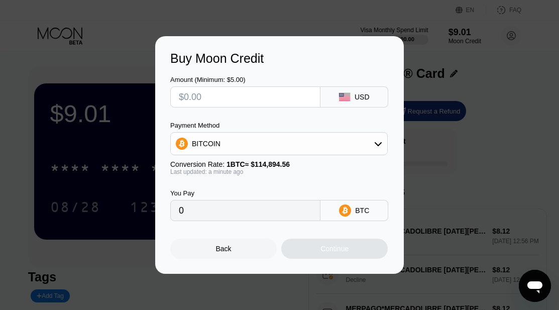
click at [274, 99] on input "text" at bounding box center [245, 97] width 133 height 20
click at [244, 248] on div "Back" at bounding box center [223, 248] width 106 height 20
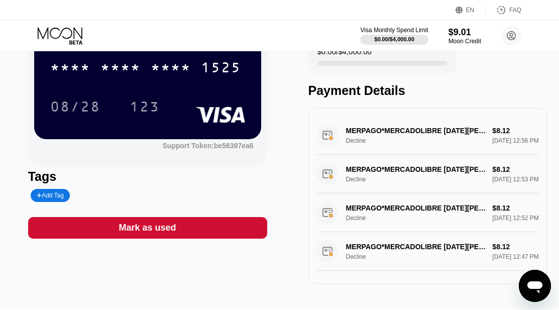
scroll to position [0, 0]
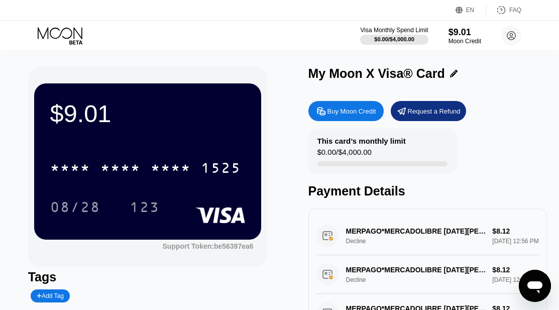
click at [349, 120] on div "Buy Moon Credit" at bounding box center [345, 111] width 75 height 20
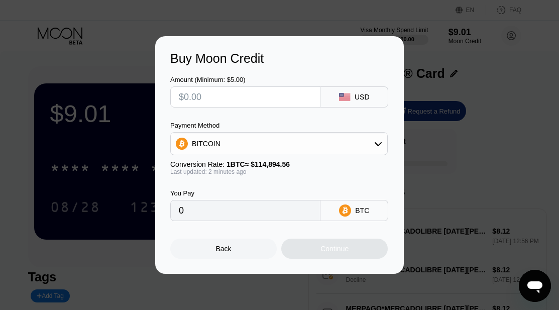
click at [242, 248] on div "Back" at bounding box center [223, 248] width 106 height 20
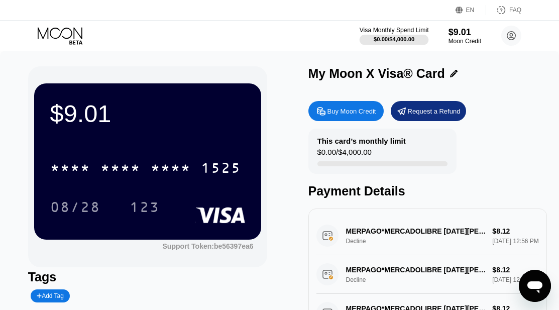
click at [400, 36] on div "$0.00 / $4,000.00" at bounding box center [393, 39] width 41 height 6
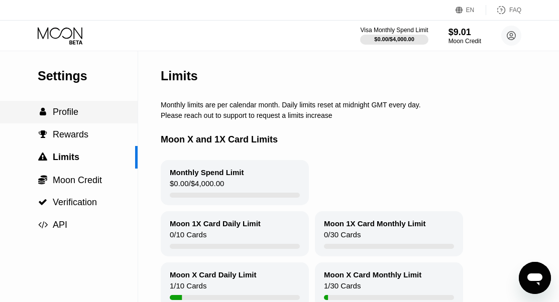
click at [107, 104] on div " Profile" at bounding box center [68, 112] width 137 height 23
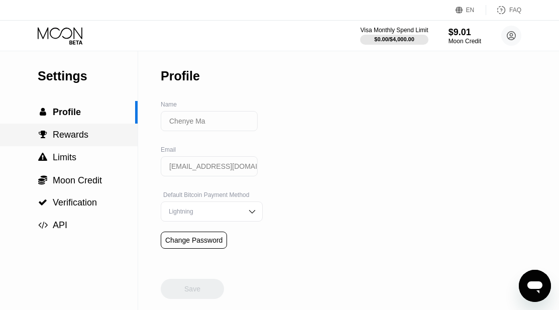
click at [104, 137] on div " Rewards" at bounding box center [68, 134] width 137 height 11
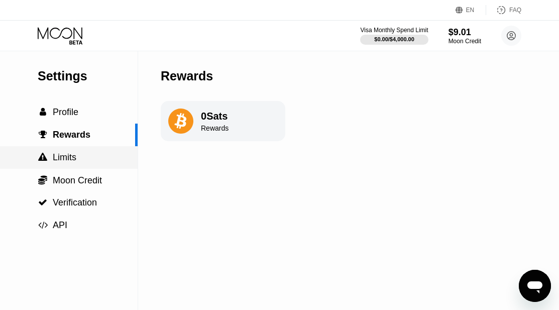
click at [100, 158] on div " Limits" at bounding box center [68, 157] width 137 height 11
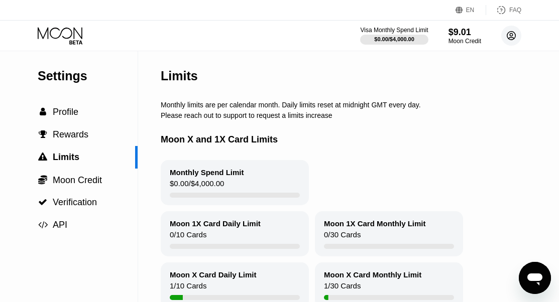
click at [503, 35] on circle at bounding box center [511, 36] width 20 height 20
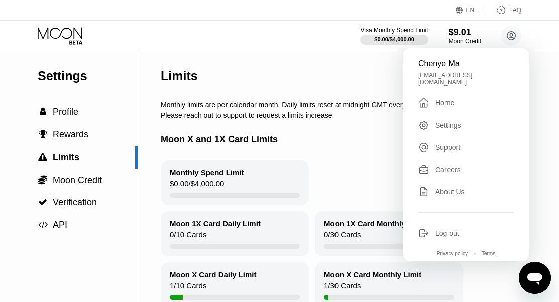
click at [472, 101] on div " Home" at bounding box center [465, 103] width 95 height 12
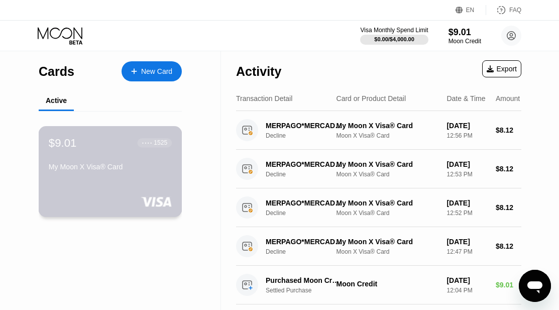
click at [134, 157] on div "$9.01 ● ● ● ● 1525 My Moon X Visa® Card" at bounding box center [110, 155] width 123 height 39
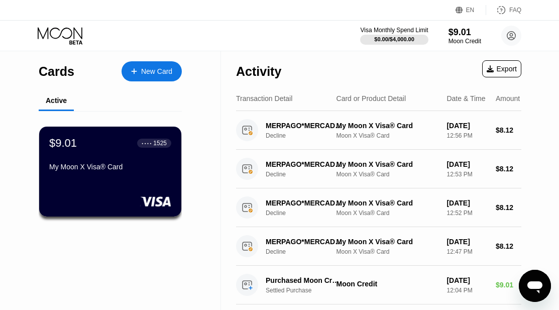
click at [145, 67] on div "New Card" at bounding box center [156, 71] width 31 height 9
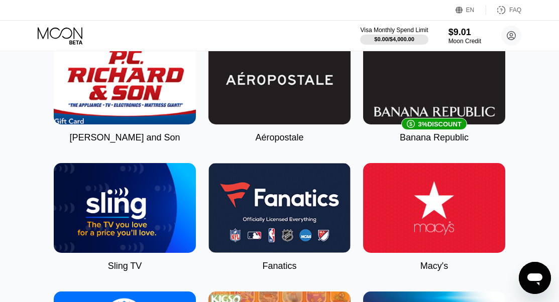
scroll to position [1054, 0]
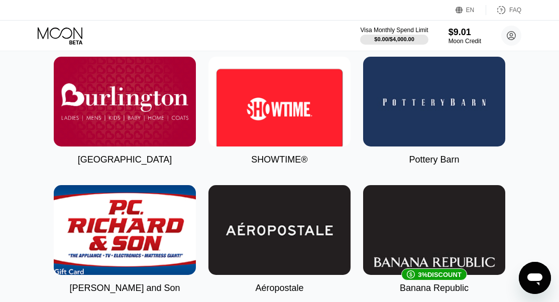
drag, startPoint x: 536, startPoint y: 261, endPoint x: 19, endPoint y: 4, distance: 578.5
click at [537, 270] on icon "Open messaging window" at bounding box center [534, 278] width 18 height 18
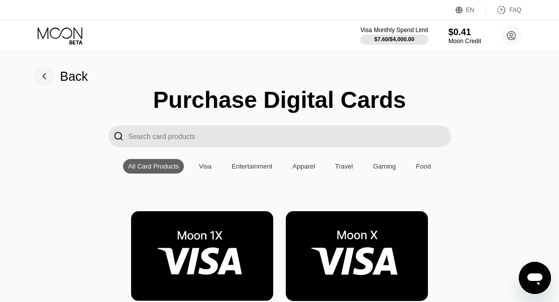
click at [62, 79] on div "Back" at bounding box center [74, 76] width 28 height 15
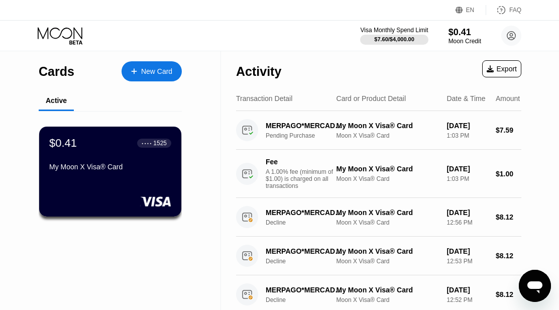
click at [537, 279] on icon "Open messaging window" at bounding box center [534, 285] width 18 height 18
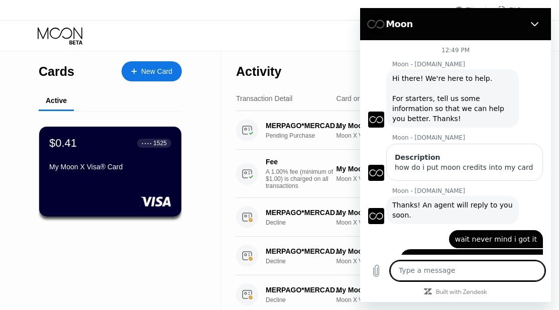
scroll to position [34, 0]
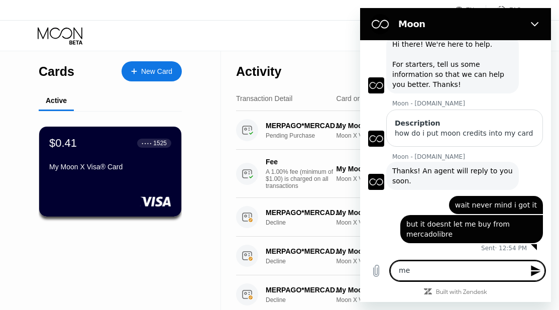
type textarea "m"
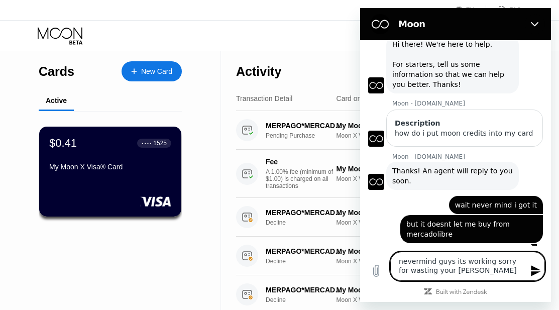
type textarea "nevermind guys its working sorry for wasting your time"
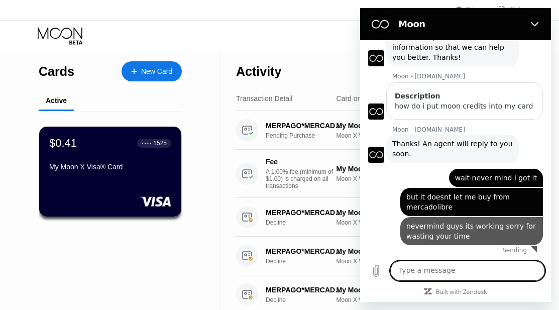
scroll to position [63, 0]
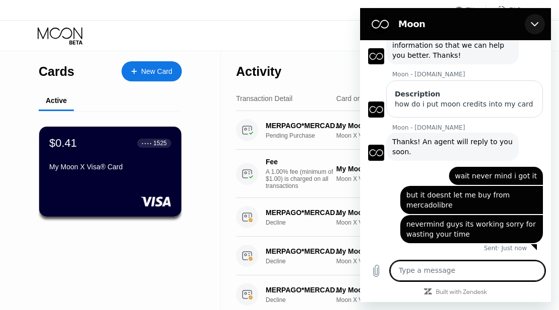
click at [537, 26] on icon "Close" at bounding box center [534, 24] width 8 height 8
